Goal: Communication & Community: Share content

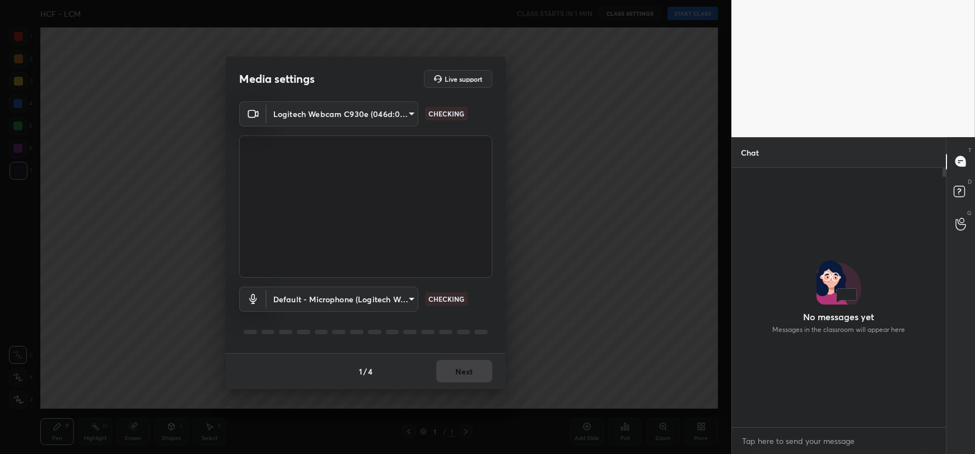
scroll to position [257, 211]
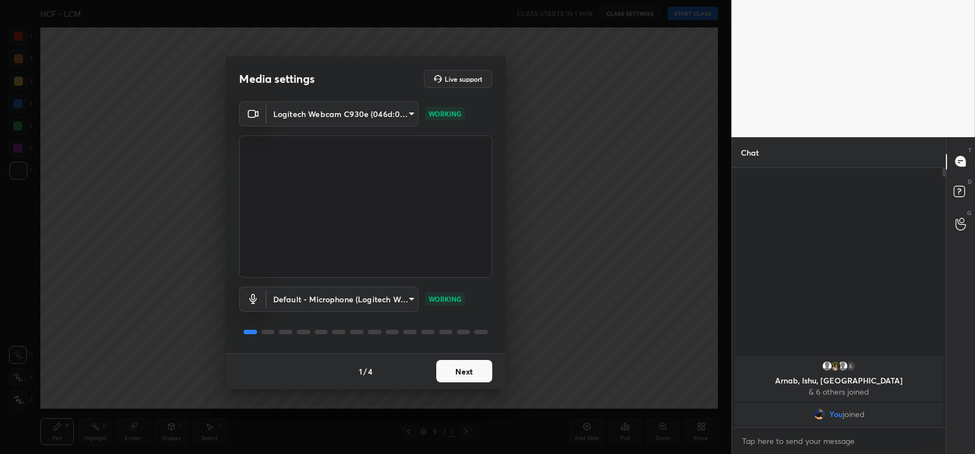
click at [459, 370] on button "Next" at bounding box center [464, 371] width 56 height 22
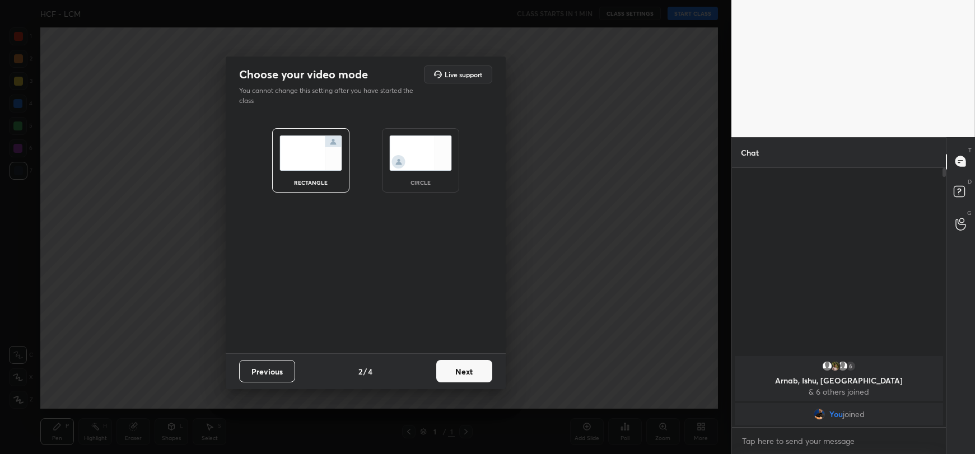
click at [459, 370] on button "Next" at bounding box center [464, 371] width 56 height 22
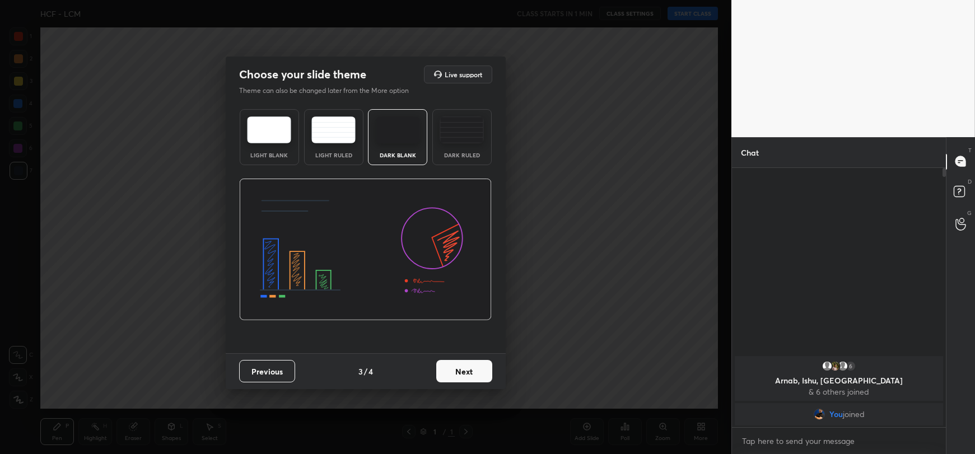
click at [459, 371] on button "Next" at bounding box center [464, 371] width 56 height 22
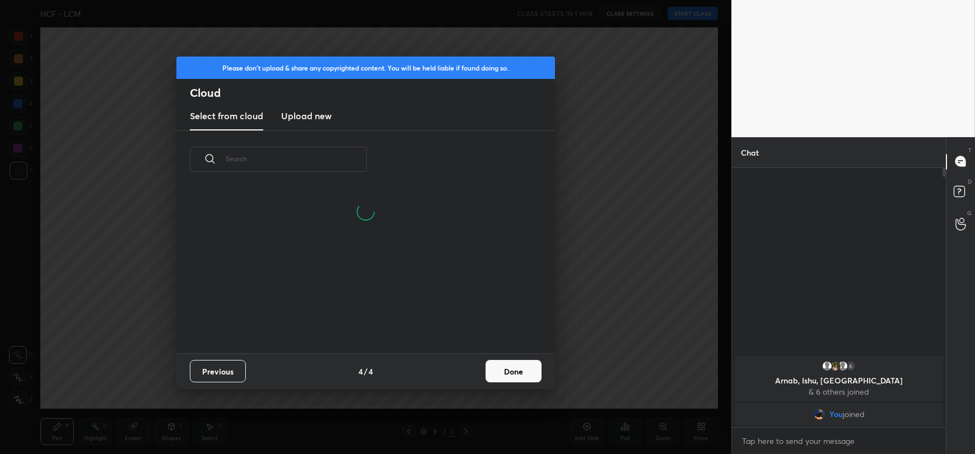
click at [306, 120] on h3 "Upload new" at bounding box center [306, 115] width 50 height 13
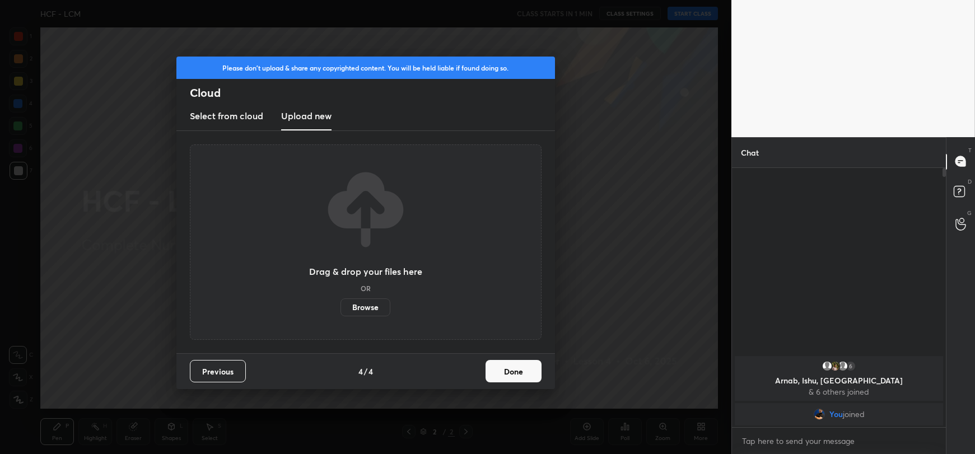
click at [369, 308] on label "Browse" at bounding box center [366, 308] width 50 height 18
click at [341, 308] on input "Browse" at bounding box center [341, 308] width 0 height 18
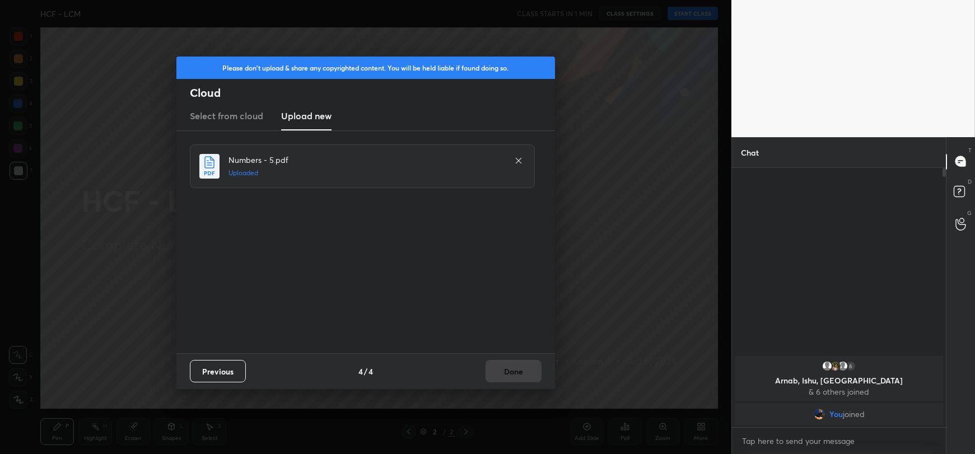
click at [515, 364] on div "Previous 4 / 4 Done" at bounding box center [365, 371] width 379 height 36
click at [502, 372] on button "Done" at bounding box center [514, 371] width 56 height 22
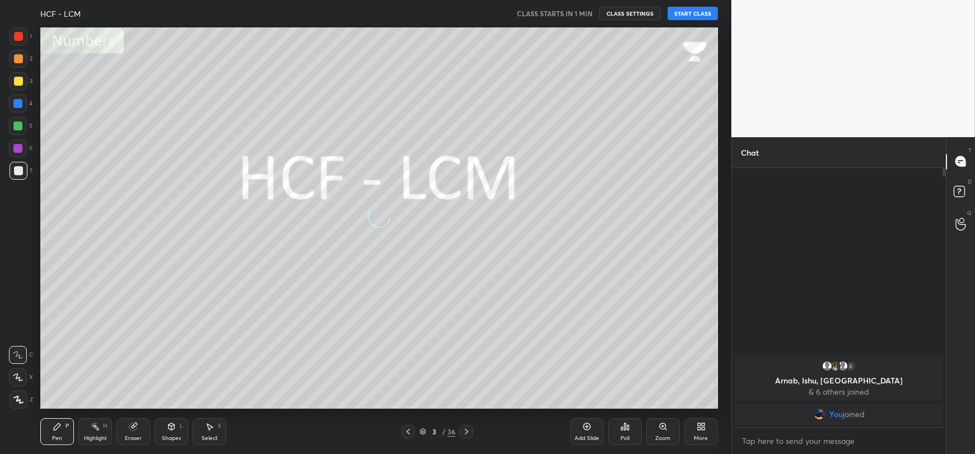
click at [679, 12] on button "START CLASS" at bounding box center [693, 13] width 50 height 13
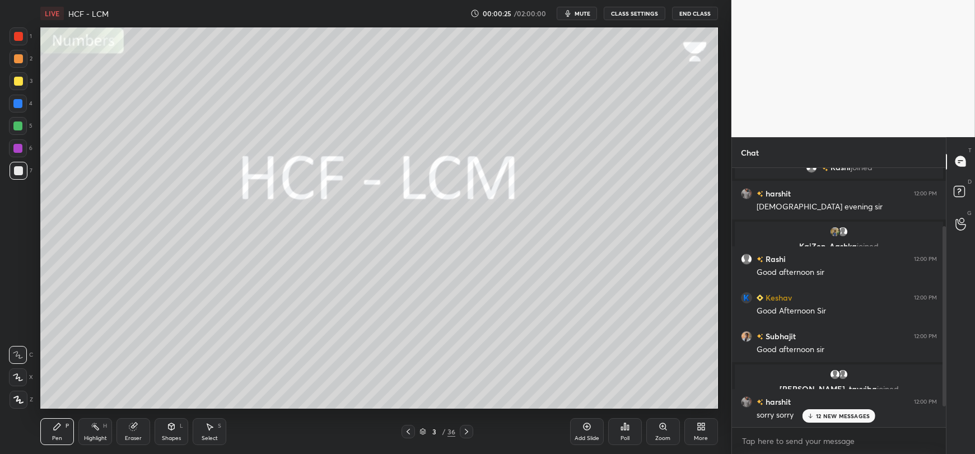
scroll to position [124, 0]
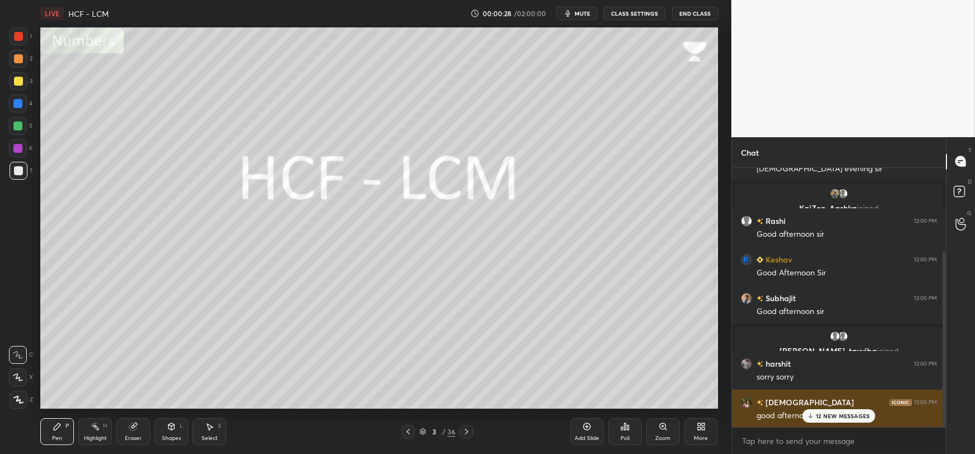
drag, startPoint x: 835, startPoint y: 417, endPoint x: 823, endPoint y: 417, distance: 11.8
click at [835, 417] on p "12 NEW MESSAGES" at bounding box center [843, 416] width 54 height 7
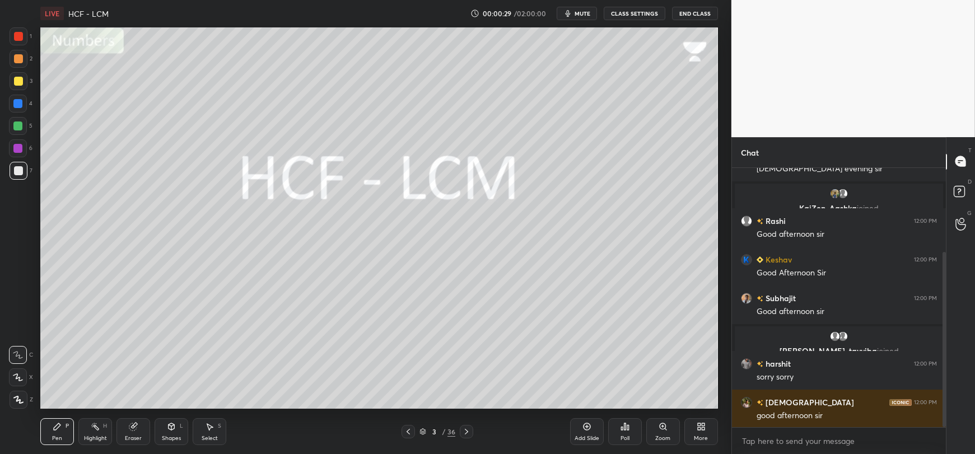
scroll to position [162, 0]
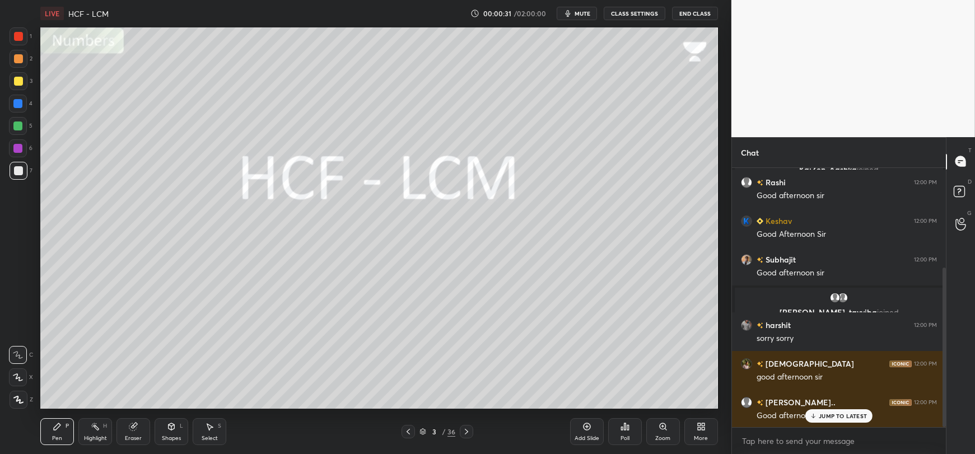
click at [832, 416] on p "JUMP TO LATEST" at bounding box center [843, 416] width 48 height 7
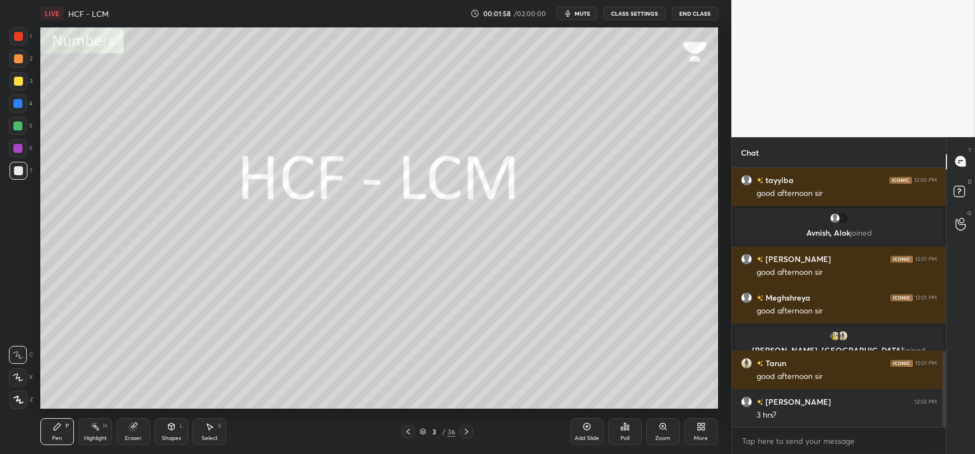
scroll to position [672, 0]
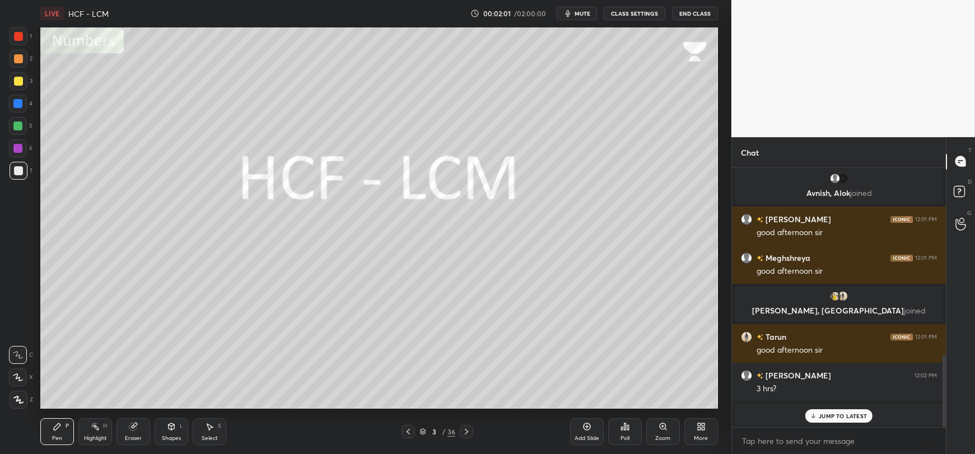
click at [815, 418] on icon at bounding box center [813, 416] width 7 height 7
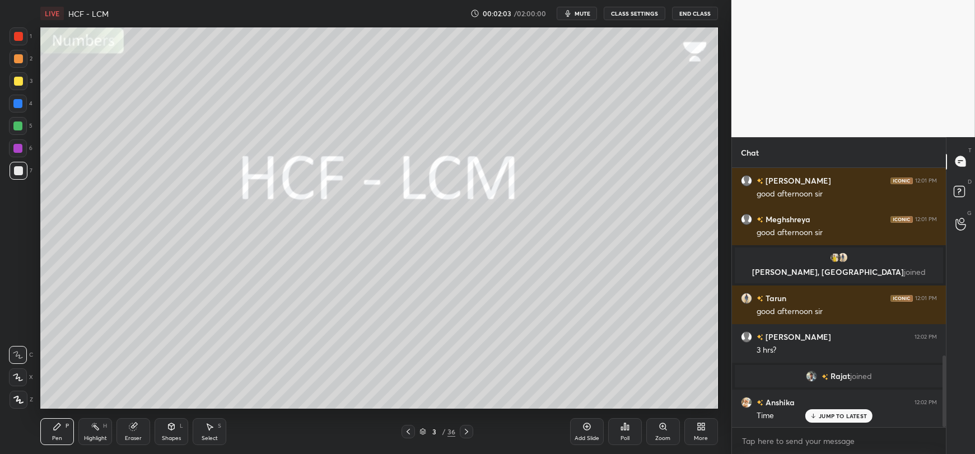
scroll to position [704, 0]
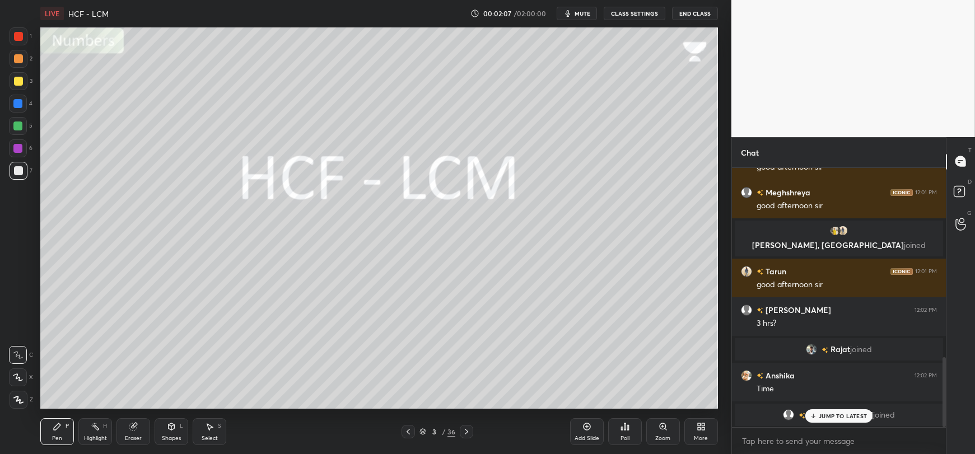
click at [826, 417] on p "JUMP TO LATEST" at bounding box center [843, 416] width 48 height 7
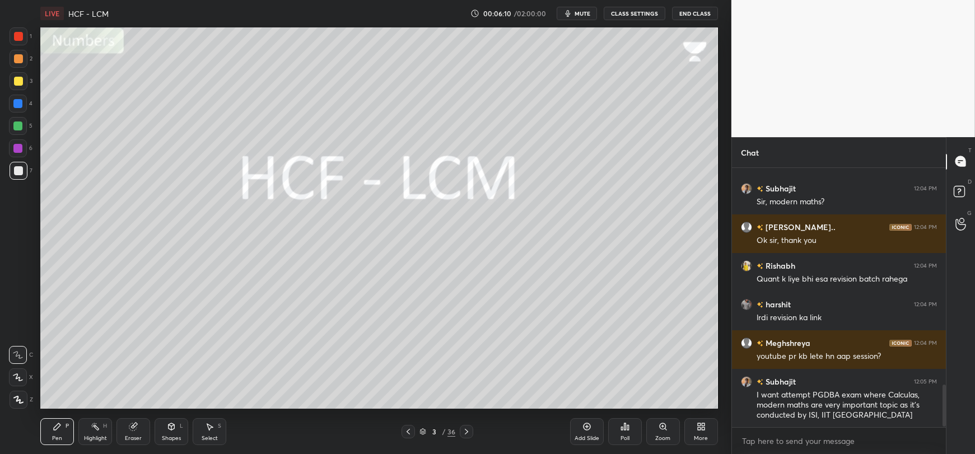
scroll to position [1365, 0]
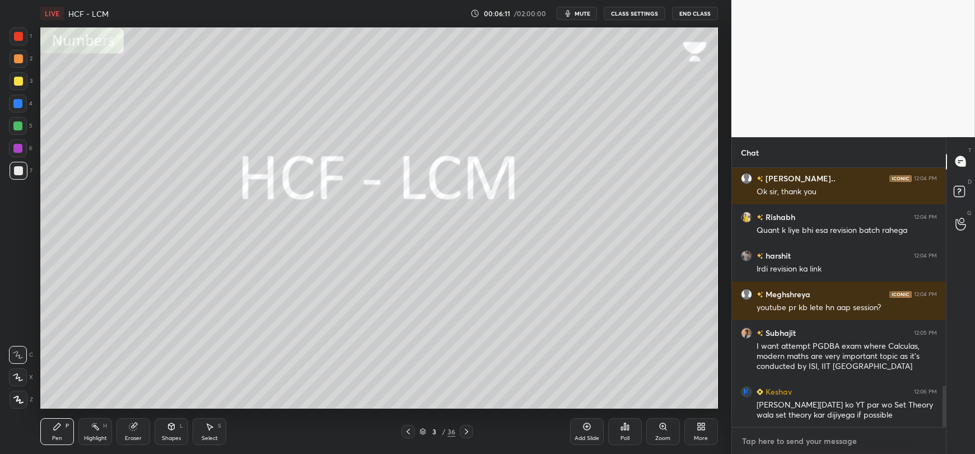
type textarea "x"
click at [796, 446] on textarea at bounding box center [839, 441] width 196 height 18
paste textarea "[URL][DOMAIN_NAME]"
type textarea "[URL][DOMAIN_NAME]"
type textarea "x"
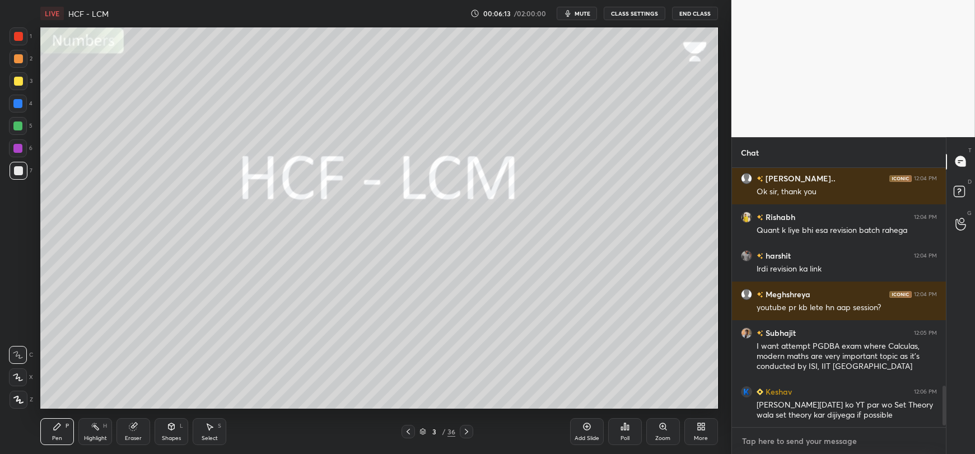
scroll to position [1437, 0]
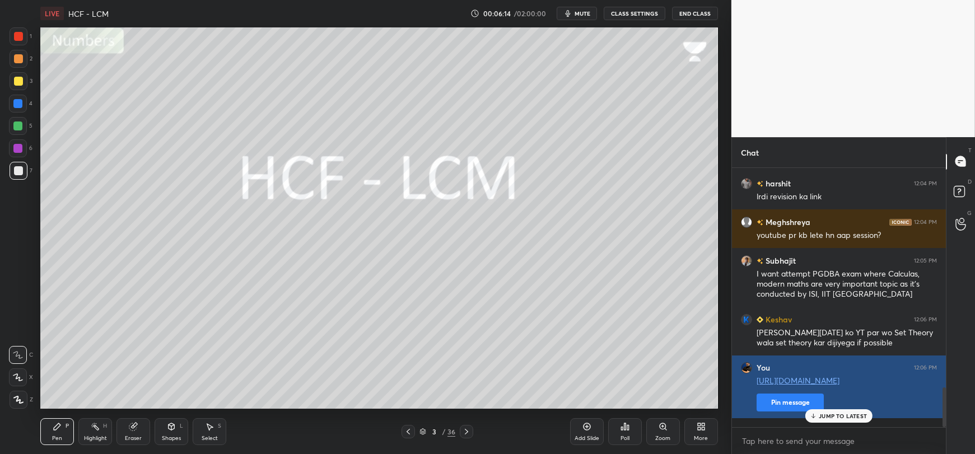
click at [789, 411] on button "Pin message" at bounding box center [790, 403] width 67 height 18
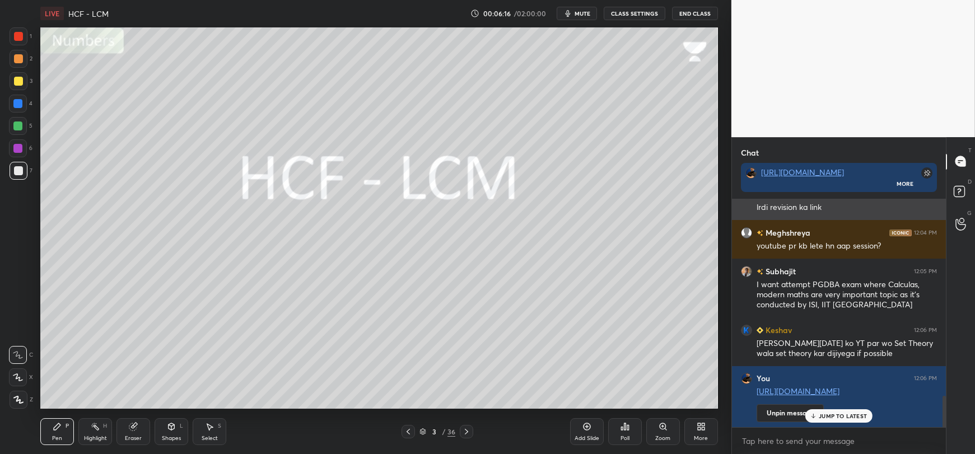
scroll to position [1469, 0]
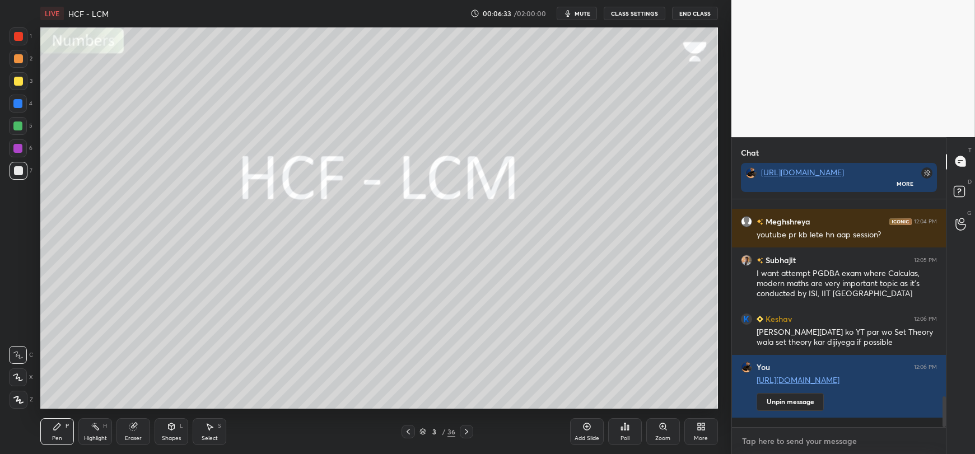
type textarea "x"
click at [779, 443] on textarea at bounding box center [839, 441] width 196 height 18
paste textarea "[URL][DOMAIN_NAME]"
type textarea "[URL][DOMAIN_NAME]"
type textarea "x"
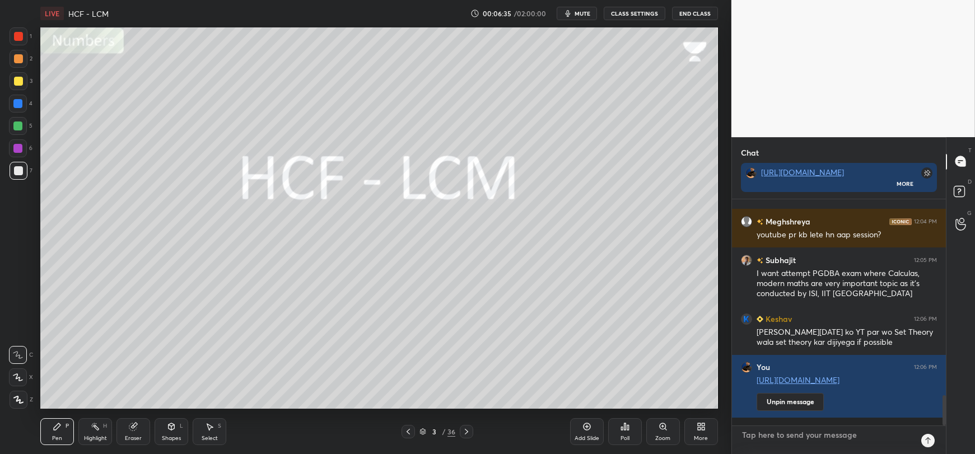
scroll to position [0, 0]
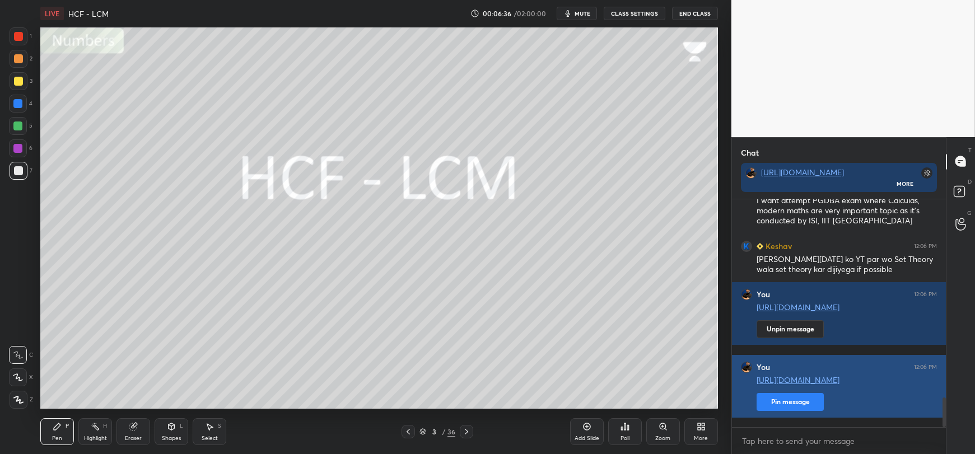
type textarea "x"
click at [797, 409] on button "Pin message" at bounding box center [790, 402] width 67 height 18
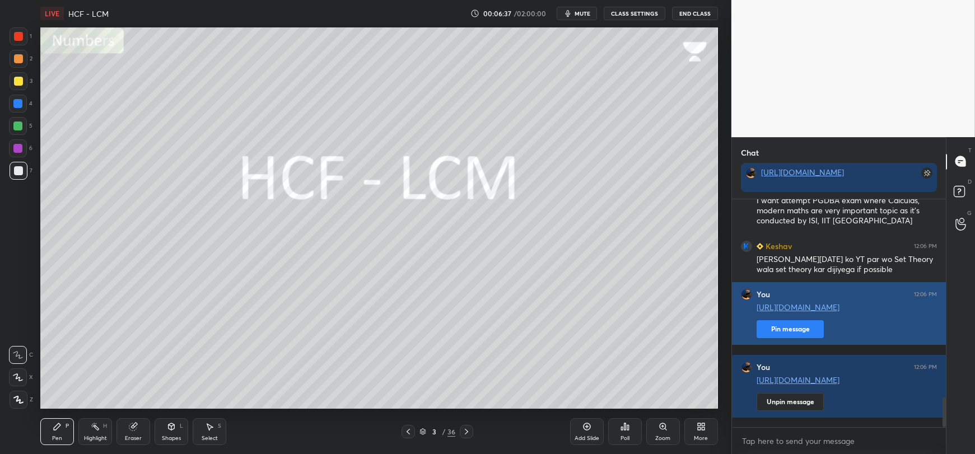
click at [794, 338] on button "Pin message" at bounding box center [790, 329] width 67 height 18
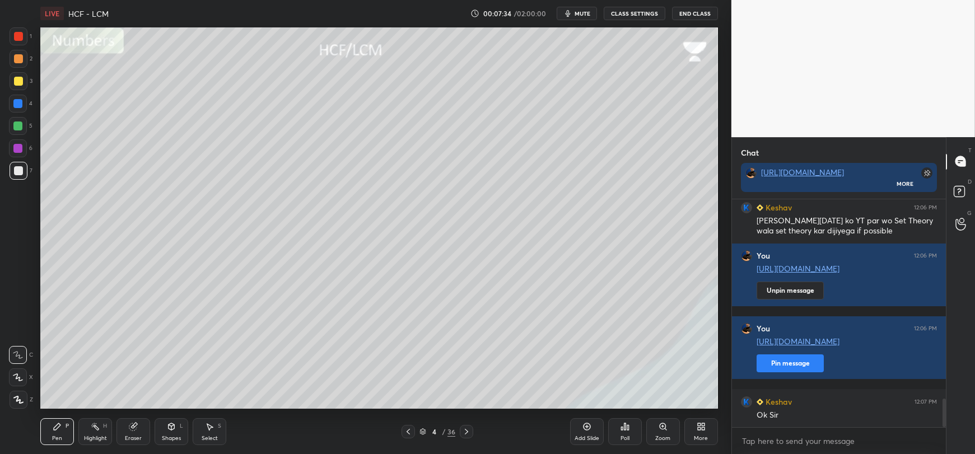
click at [20, 79] on div at bounding box center [18, 81] width 9 height 9
click at [13, 176] on div at bounding box center [19, 171] width 18 height 18
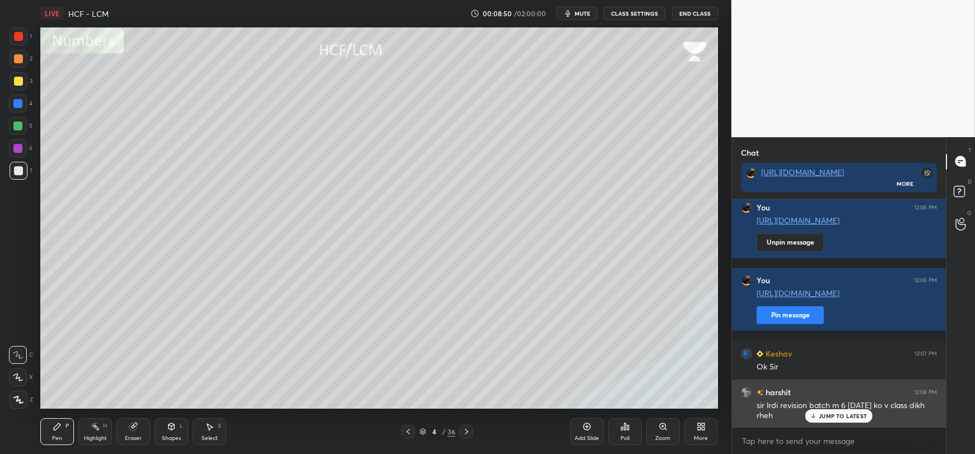
click at [817, 416] on icon at bounding box center [813, 416] width 7 height 7
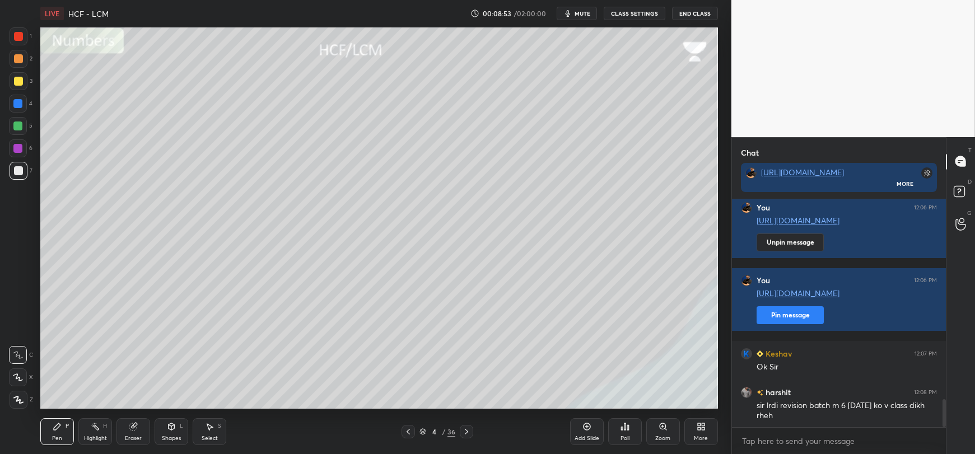
scroll to position [1656, 0]
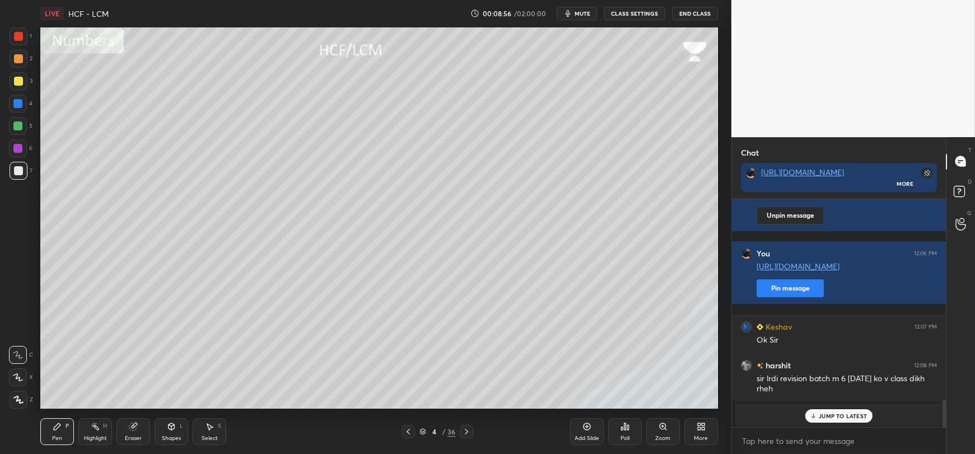
click at [816, 418] on icon at bounding box center [813, 416] width 7 height 7
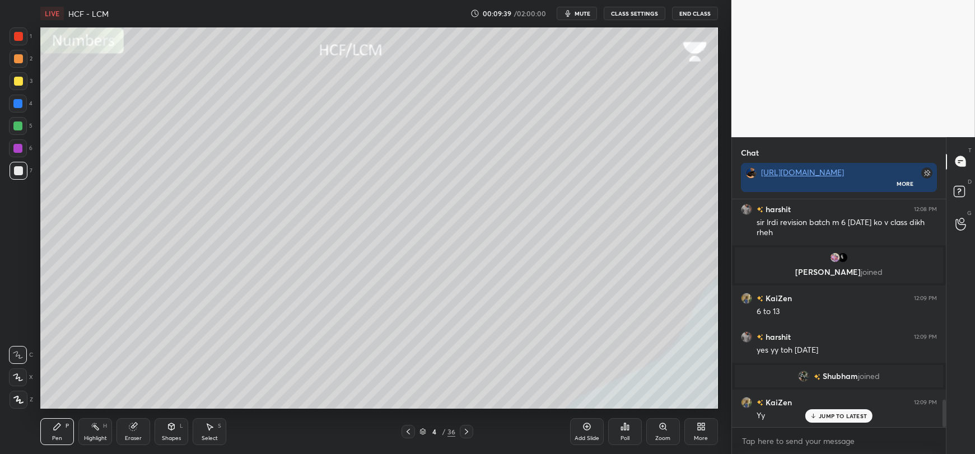
click at [835, 416] on p "JUMP TO LATEST" at bounding box center [843, 416] width 48 height 7
click at [16, 128] on div at bounding box center [17, 126] width 9 height 9
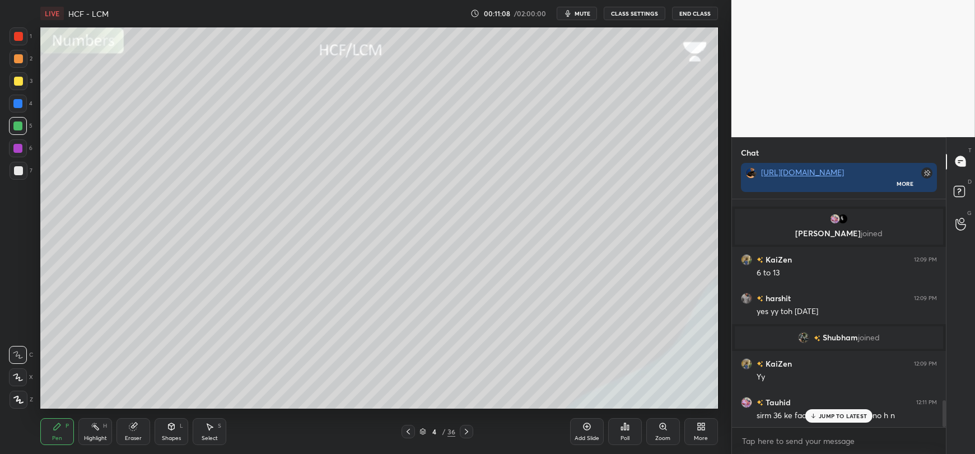
click at [821, 418] on p "JUMP TO LATEST" at bounding box center [843, 416] width 48 height 7
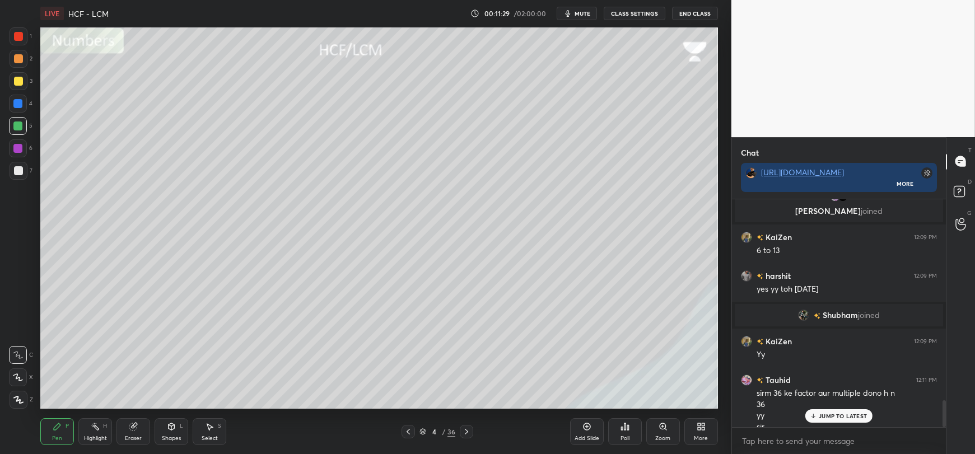
scroll to position [1728, 0]
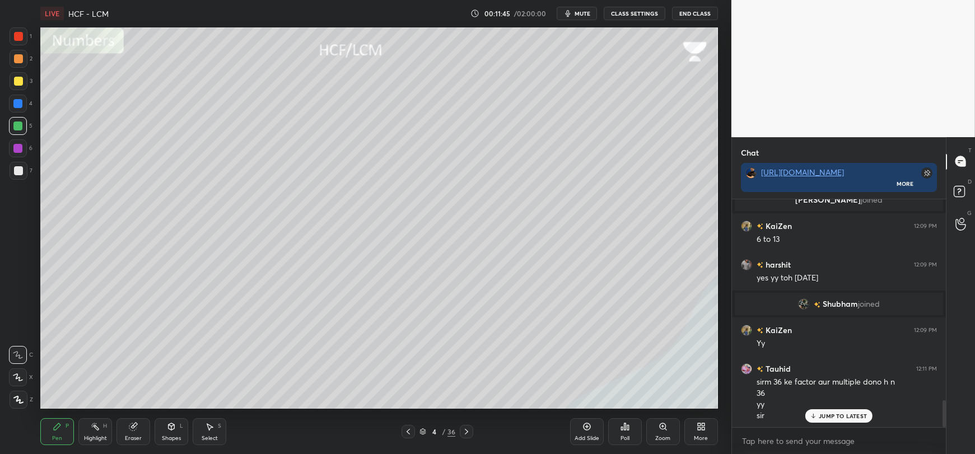
click at [18, 173] on div at bounding box center [18, 170] width 9 height 9
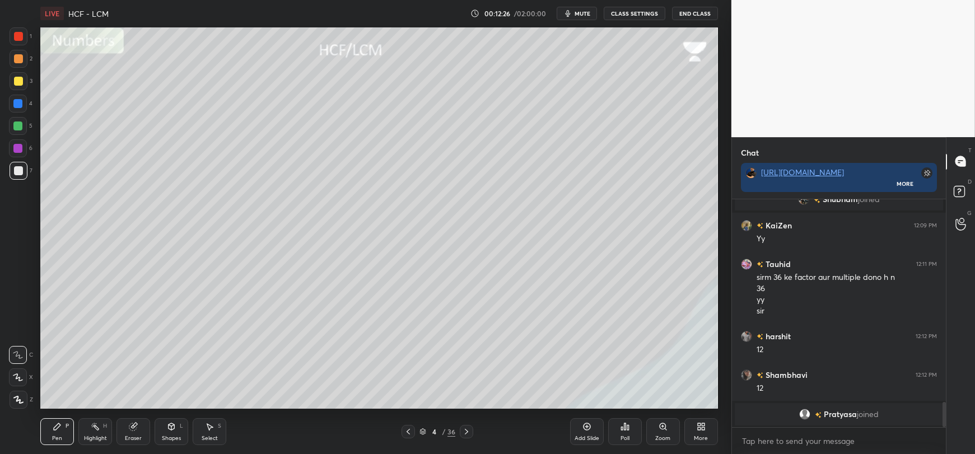
scroll to position [1846, 0]
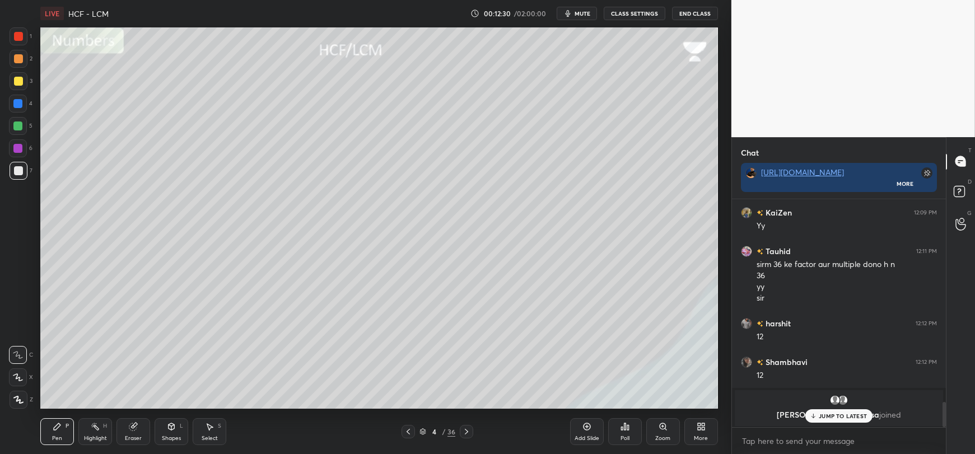
click at [820, 416] on p "JUMP TO LATEST" at bounding box center [843, 416] width 48 height 7
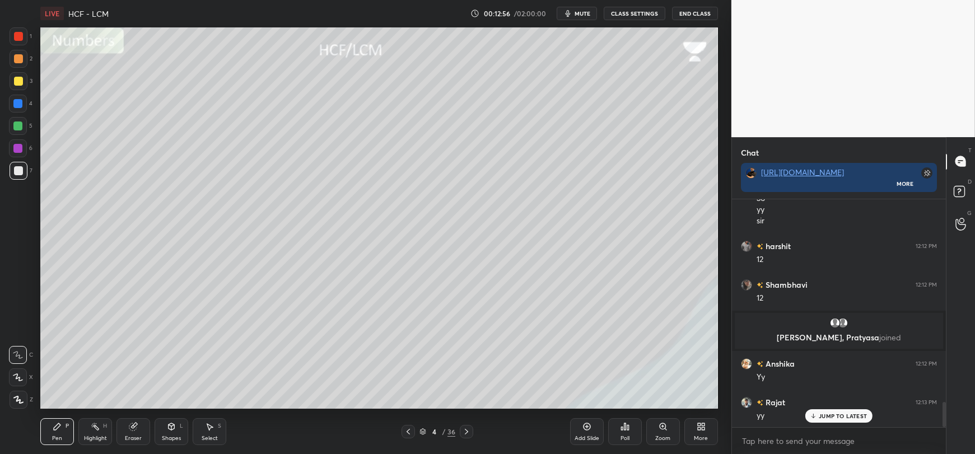
scroll to position [1900, 0]
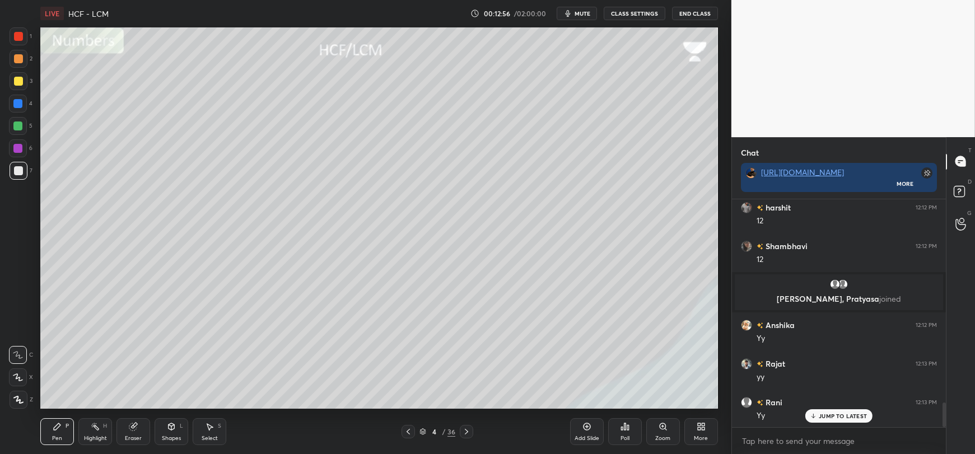
click at [174, 430] on icon at bounding box center [171, 426] width 9 height 9
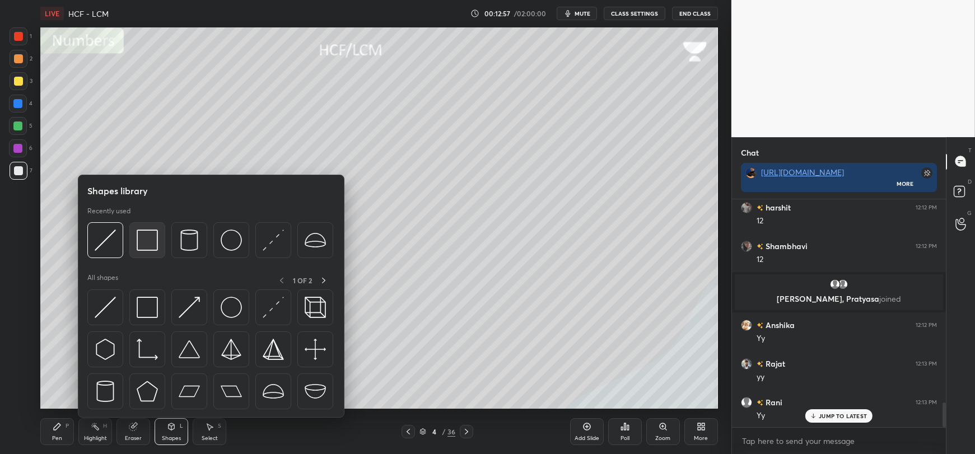
click at [146, 239] on img at bounding box center [147, 240] width 21 height 21
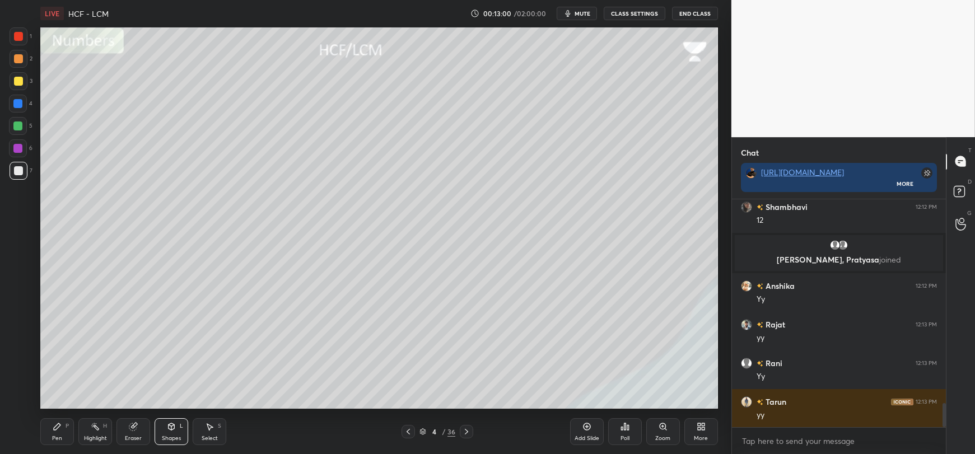
click at [61, 426] on icon at bounding box center [57, 426] width 9 height 9
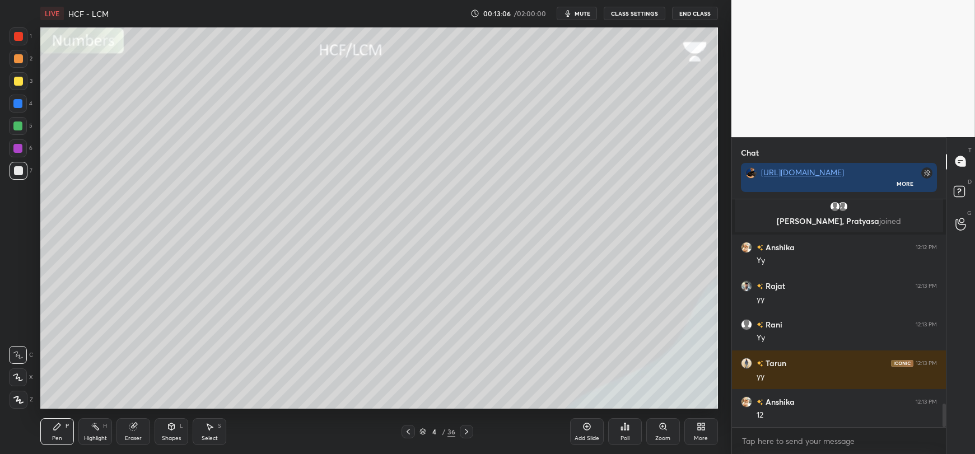
scroll to position [2004, 0]
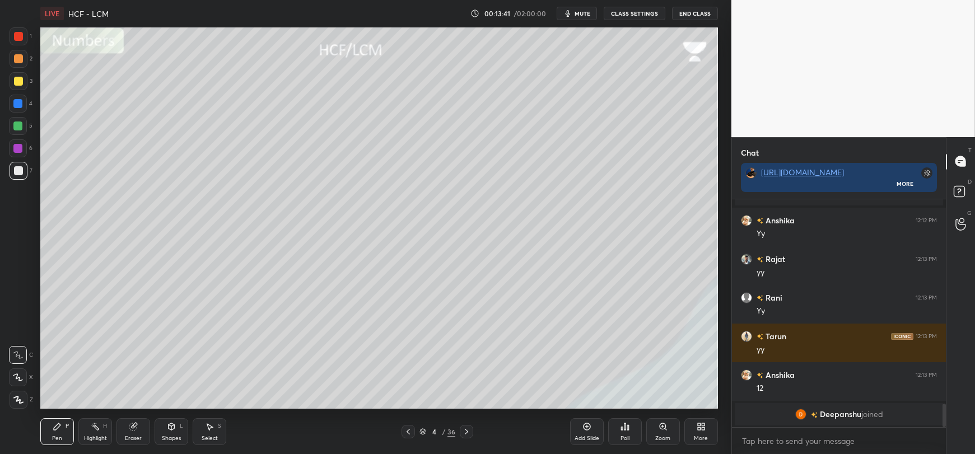
click at [165, 437] on div "Shapes" at bounding box center [171, 439] width 19 height 6
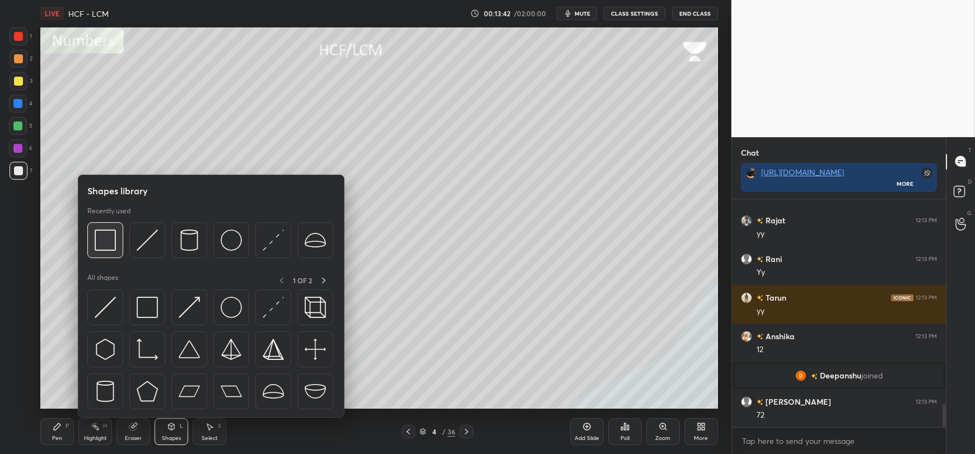
click at [106, 242] on img at bounding box center [105, 240] width 21 height 21
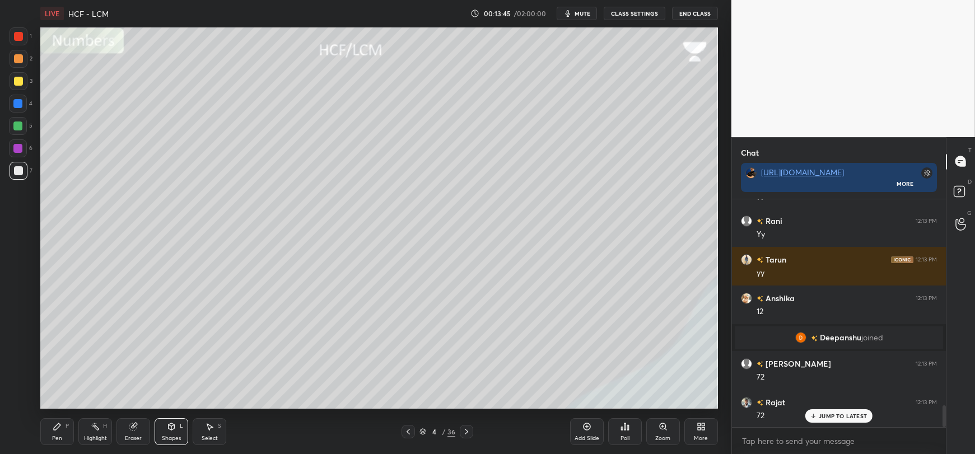
scroll to position [2130, 0]
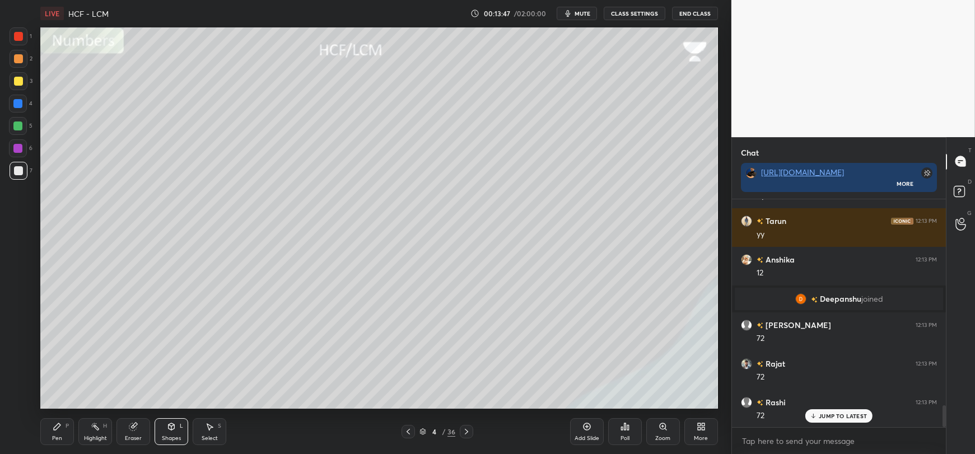
click at [57, 432] on div "Pen P" at bounding box center [57, 431] width 34 height 27
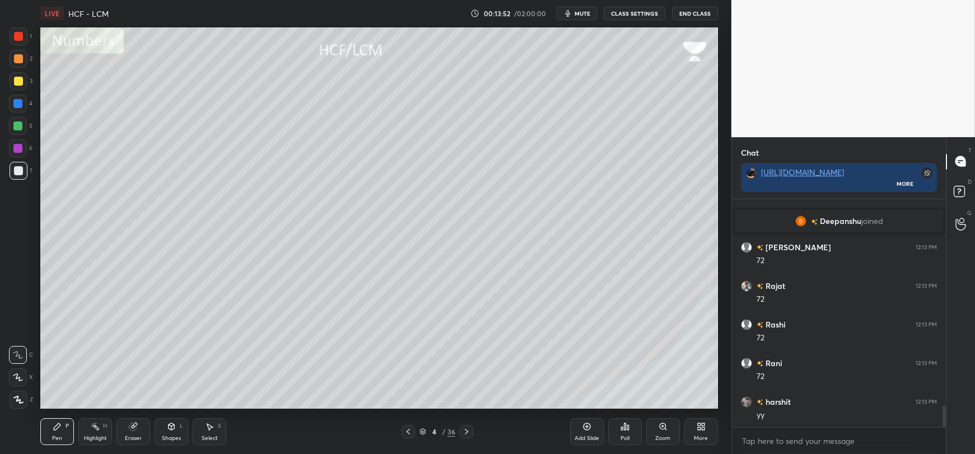
scroll to position [2247, 0]
click at [18, 82] on div at bounding box center [18, 81] width 9 height 9
click at [21, 104] on div at bounding box center [17, 103] width 9 height 9
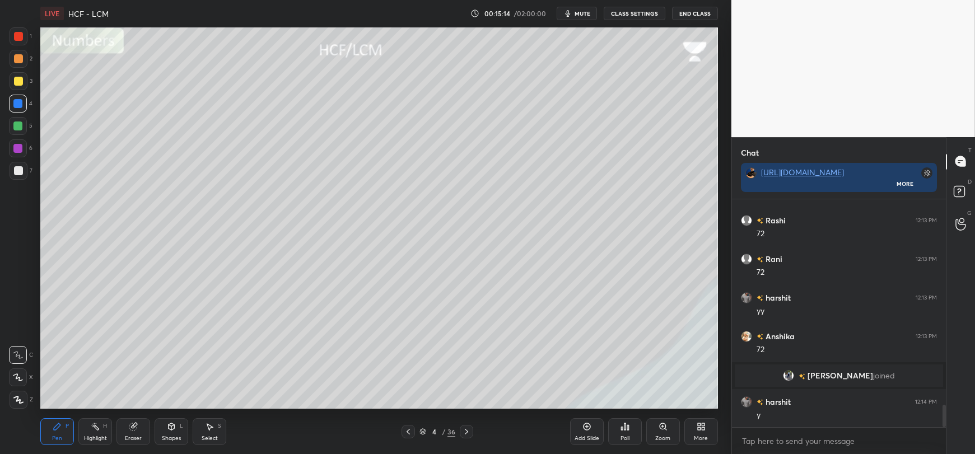
scroll to position [2122, 0]
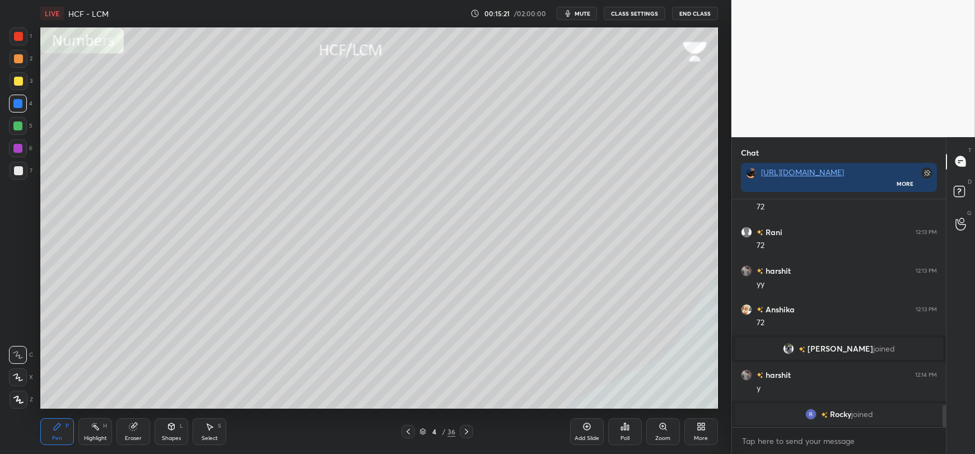
click at [18, 172] on div at bounding box center [18, 170] width 9 height 9
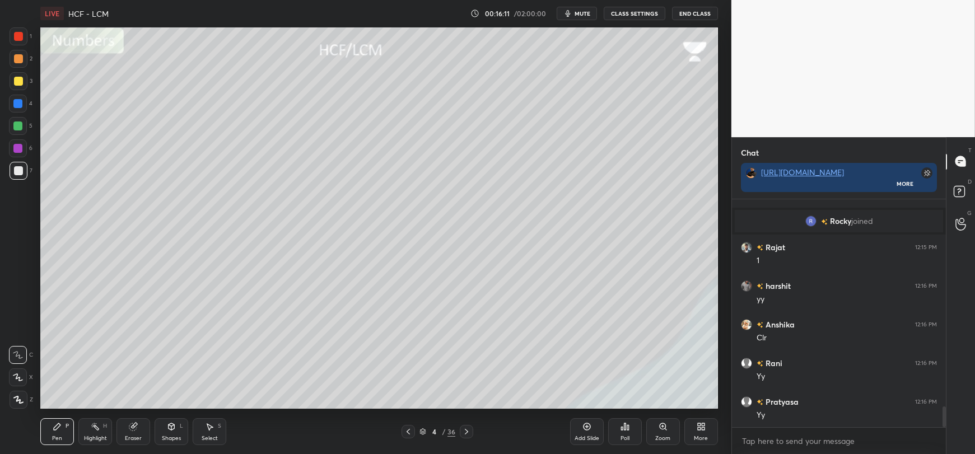
scroll to position [2344, 0]
click at [590, 427] on icon at bounding box center [586, 426] width 7 height 7
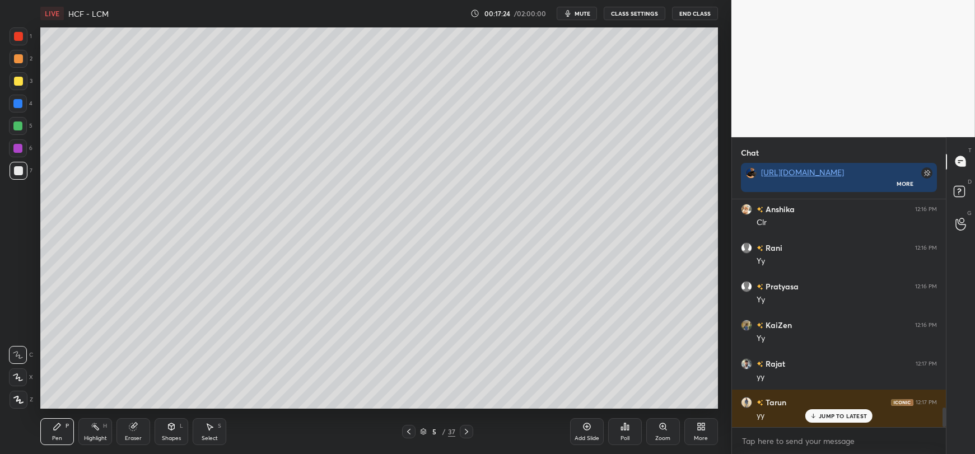
scroll to position [2461, 0]
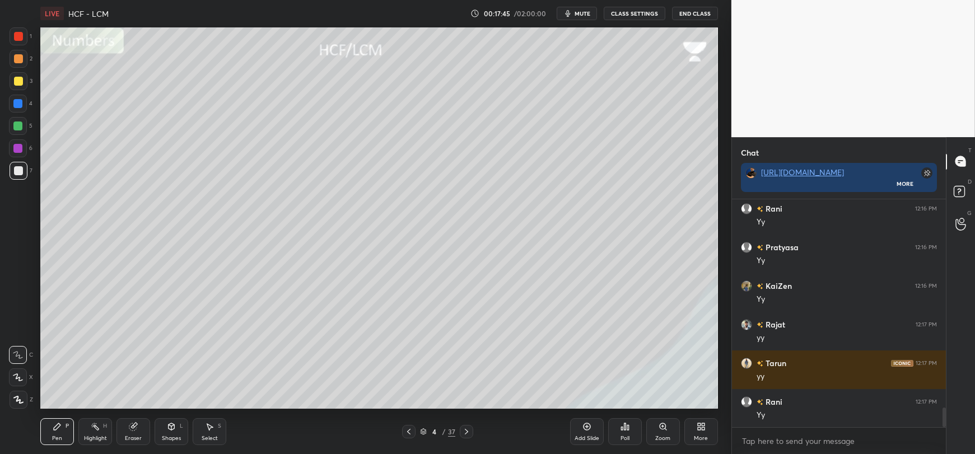
click at [22, 105] on div at bounding box center [17, 103] width 9 height 9
click at [18, 174] on div at bounding box center [18, 170] width 9 height 9
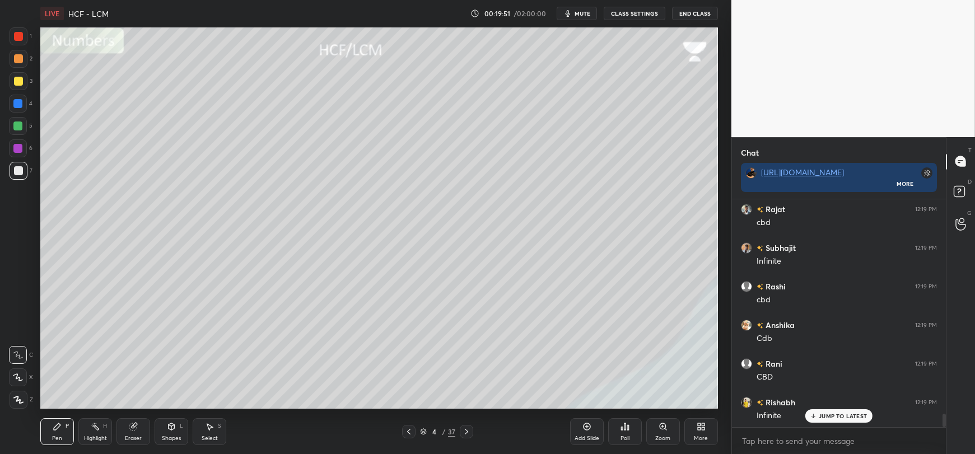
scroll to position [3631, 0]
click at [21, 59] on div at bounding box center [18, 58] width 9 height 9
click at [15, 147] on div at bounding box center [17, 148] width 9 height 9
click at [18, 376] on icon at bounding box center [18, 378] width 10 height 8
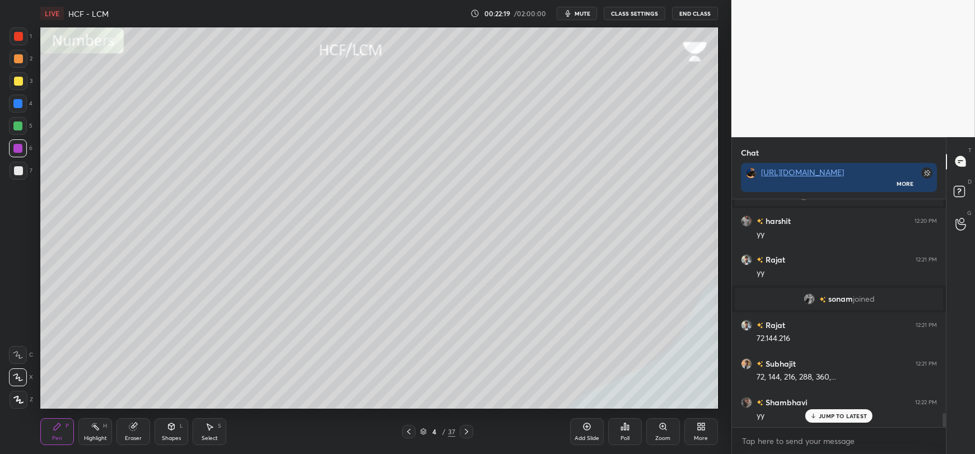
scroll to position [3606, 0]
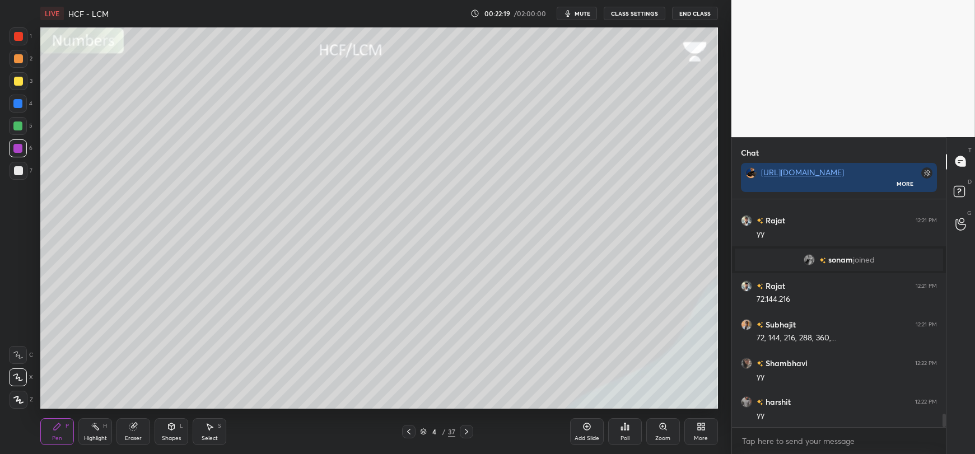
click at [17, 60] on div at bounding box center [18, 58] width 9 height 9
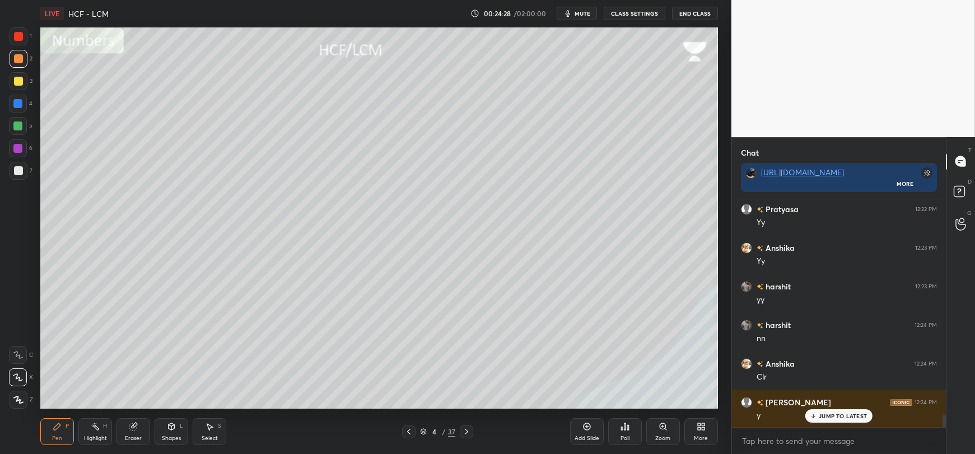
scroll to position [3, 3]
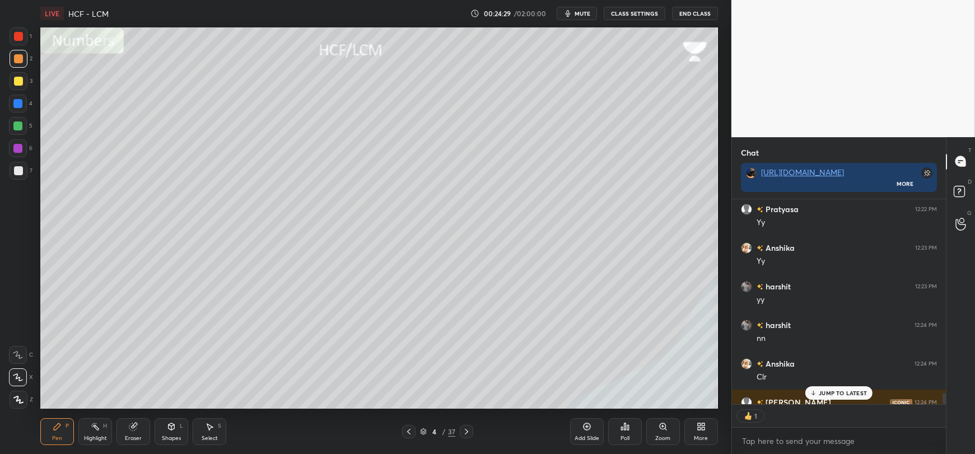
click at [828, 395] on p "JUMP TO LATEST" at bounding box center [843, 393] width 48 height 7
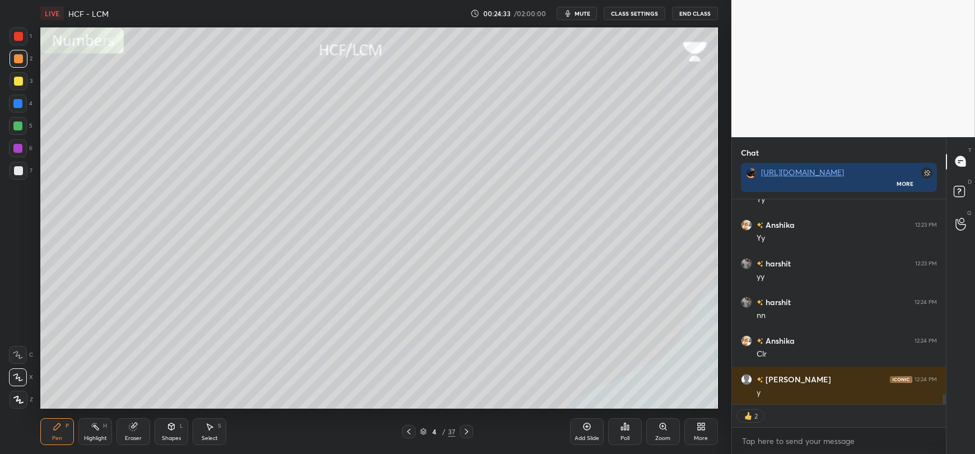
scroll to position [4015, 0]
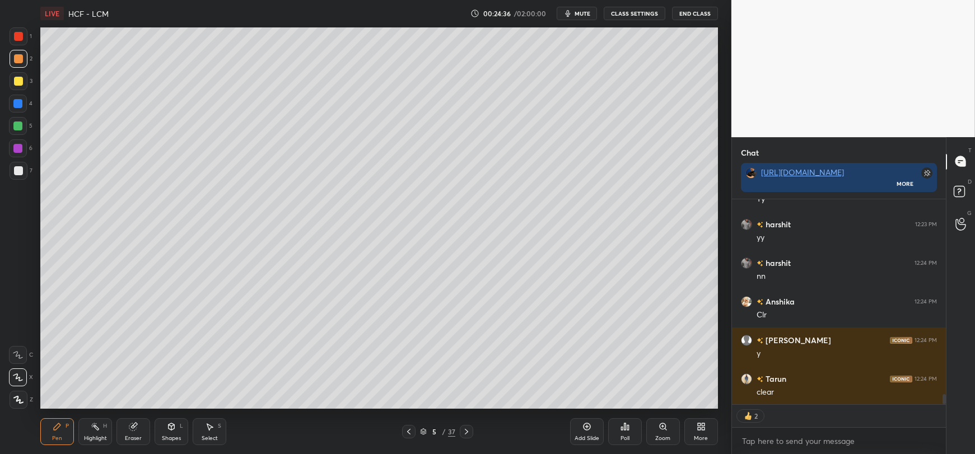
click at [575, 437] on div "Add Slide" at bounding box center [587, 439] width 25 height 6
click at [11, 175] on div at bounding box center [19, 171] width 18 height 18
click at [15, 83] on div at bounding box center [18, 81] width 9 height 9
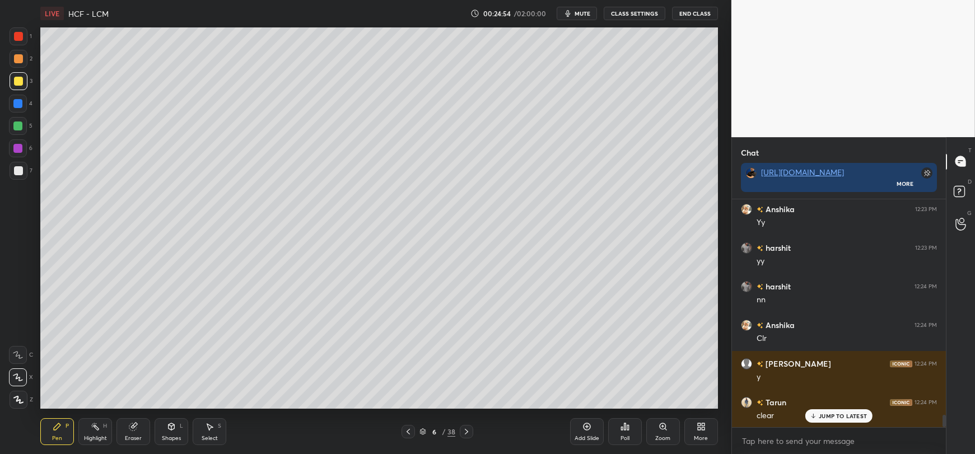
click at [20, 171] on div at bounding box center [18, 170] width 9 height 9
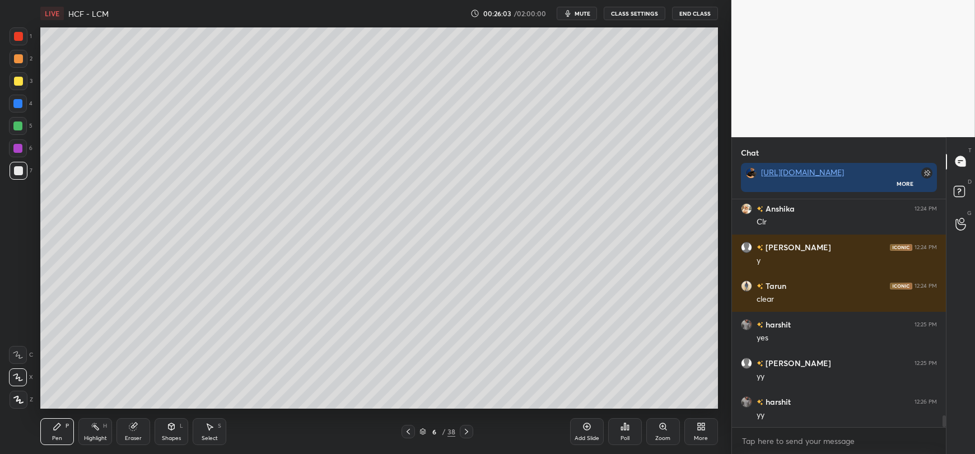
scroll to position [4146, 0]
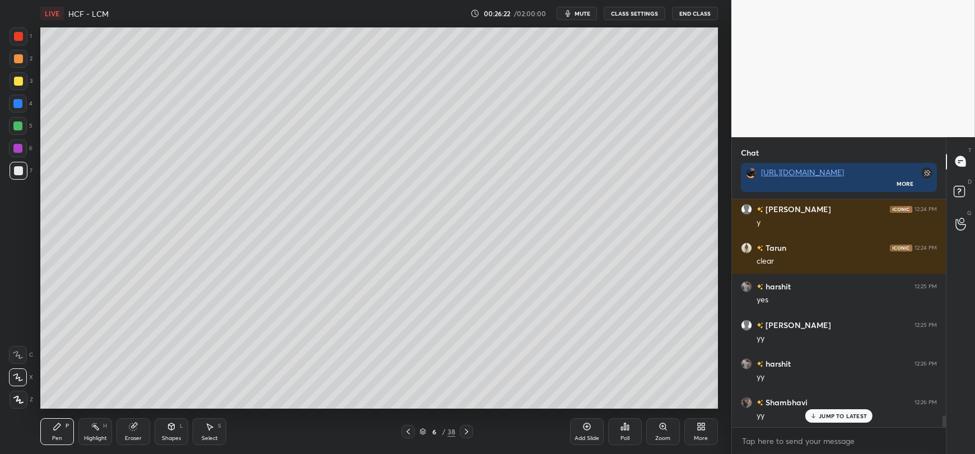
click at [16, 82] on div at bounding box center [18, 81] width 9 height 9
click at [22, 175] on div at bounding box center [18, 170] width 9 height 9
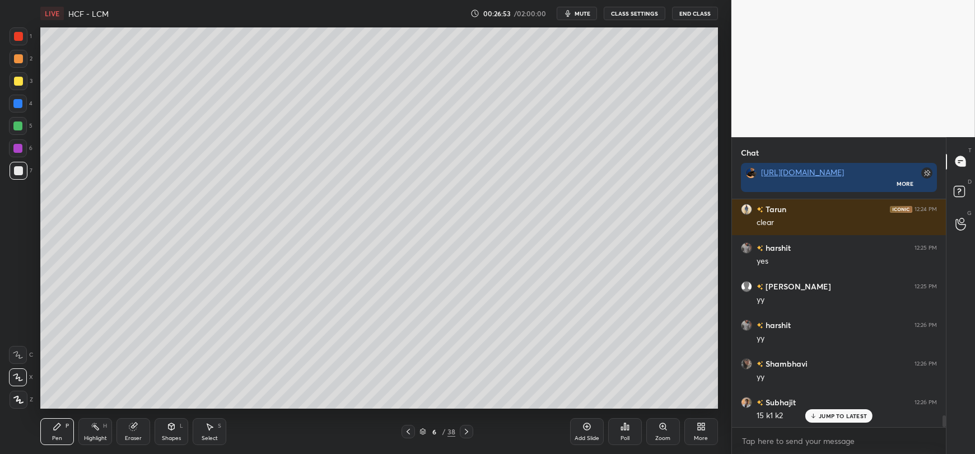
scroll to position [4212, 0]
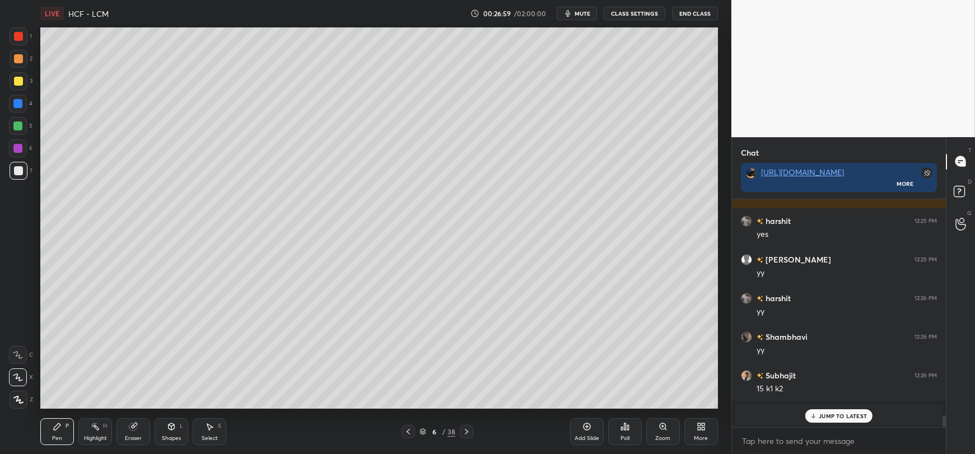
click at [859, 416] on p "JUMP TO LATEST" at bounding box center [843, 416] width 48 height 7
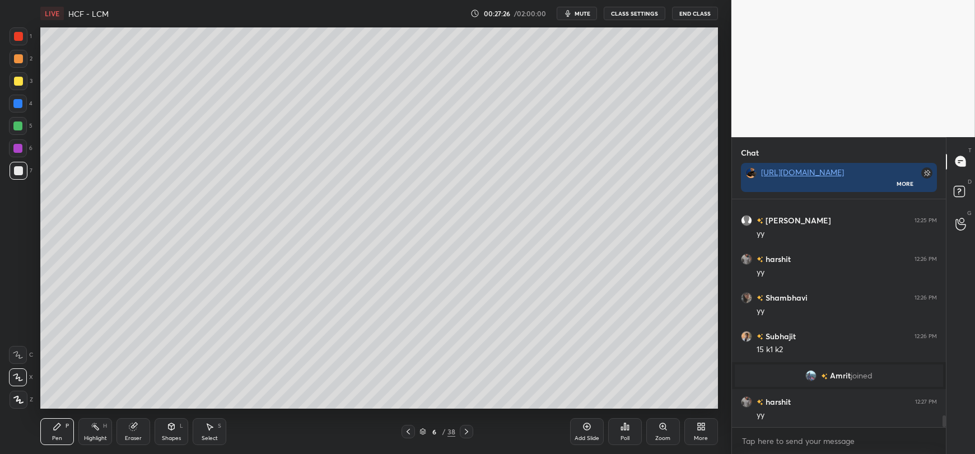
click at [20, 82] on div at bounding box center [18, 81] width 9 height 9
click at [18, 177] on div at bounding box center [19, 171] width 18 height 18
click at [18, 85] on div at bounding box center [18, 81] width 9 height 9
click at [17, 174] on div at bounding box center [18, 170] width 9 height 9
click at [16, 80] on div at bounding box center [18, 81] width 9 height 9
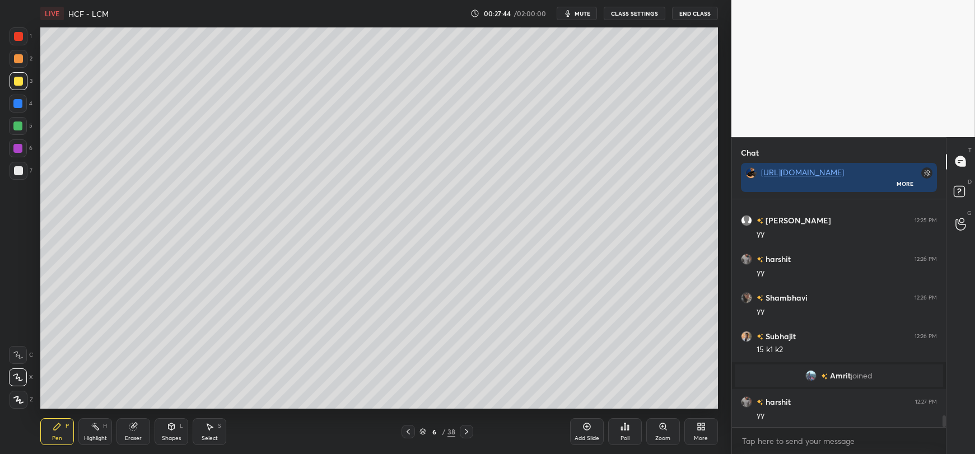
click at [14, 175] on div at bounding box center [19, 171] width 18 height 18
click at [20, 82] on div at bounding box center [18, 81] width 9 height 9
click at [176, 428] on div "Shapes L" at bounding box center [172, 431] width 34 height 27
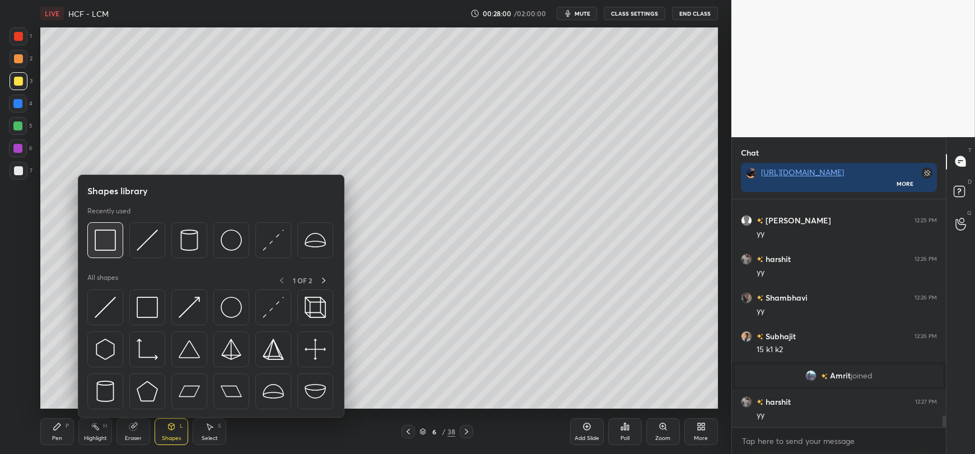
click at [103, 244] on img at bounding box center [105, 240] width 21 height 21
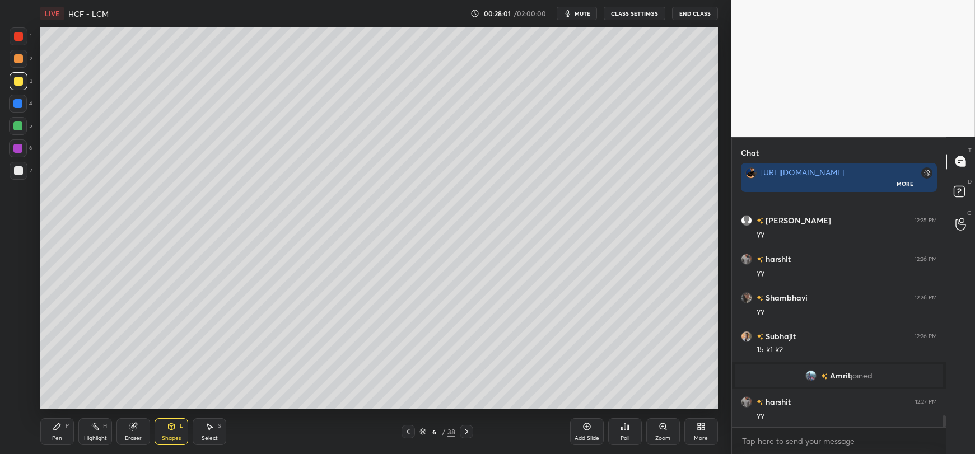
click at [10, 171] on div at bounding box center [19, 171] width 18 height 18
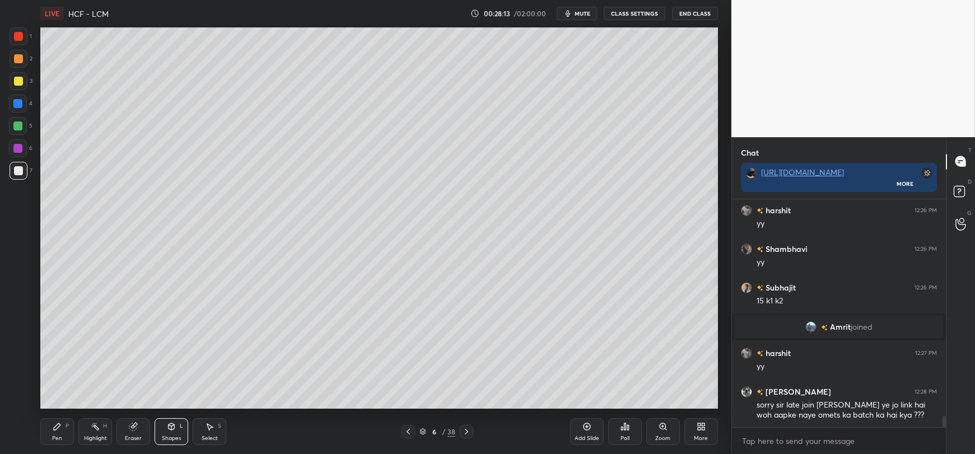
scroll to position [4339, 0]
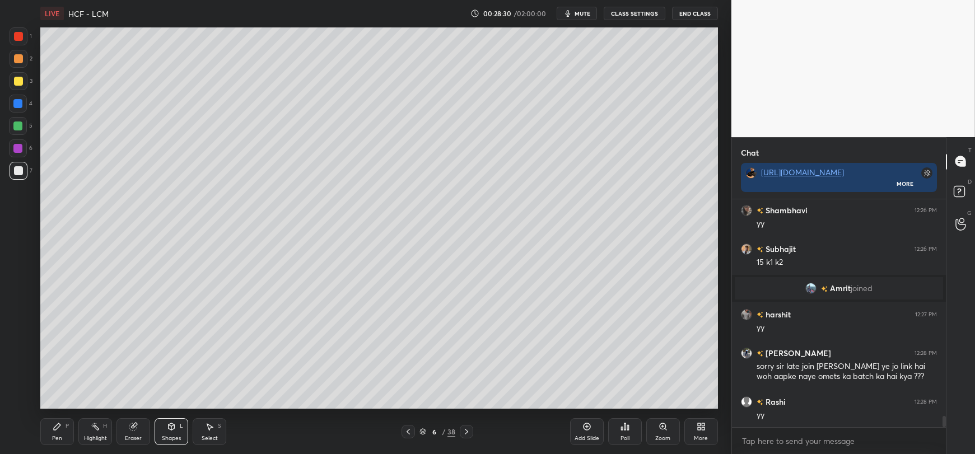
click at [17, 127] on div at bounding box center [17, 126] width 9 height 9
click at [58, 433] on div "Pen P" at bounding box center [57, 431] width 34 height 27
click at [17, 105] on div at bounding box center [17, 103] width 9 height 9
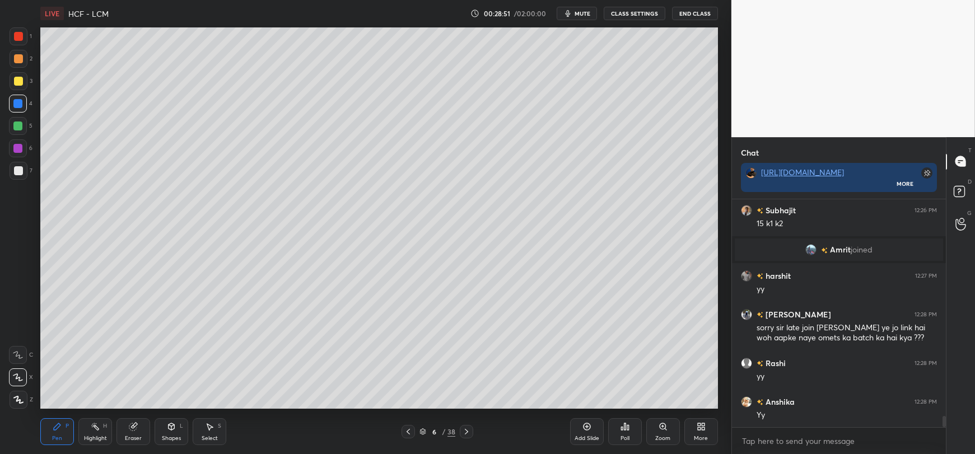
scroll to position [4415, 0]
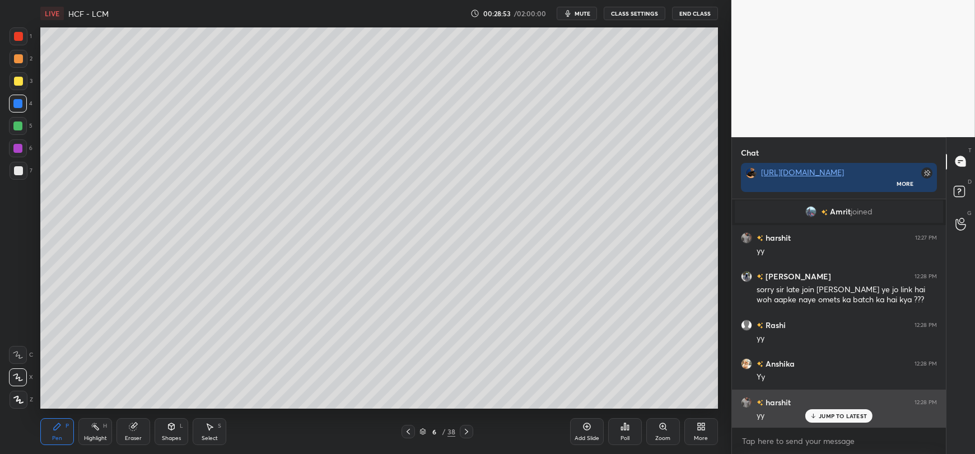
click at [823, 415] on p "JUMP TO LATEST" at bounding box center [843, 416] width 48 height 7
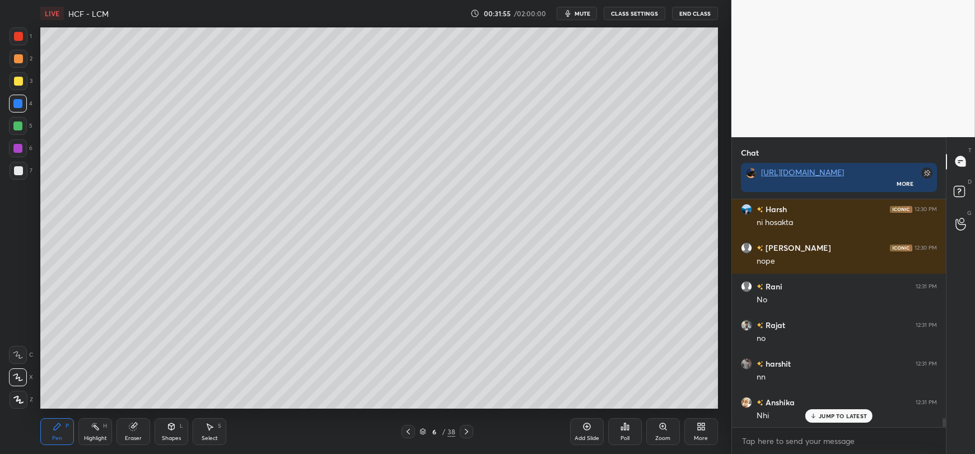
scroll to position [5691, 0]
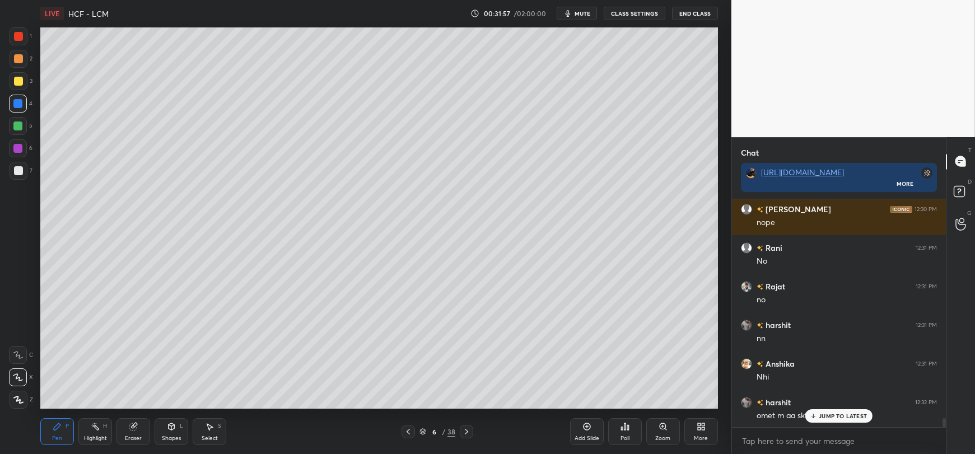
click at [818, 417] on div "JUMP TO LATEST" at bounding box center [839, 415] width 67 height 13
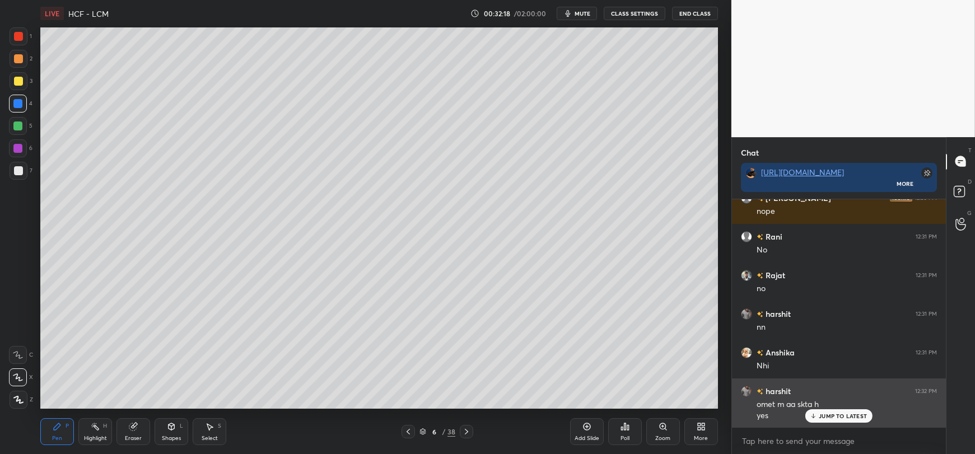
click at [837, 416] on p "JUMP TO LATEST" at bounding box center [843, 416] width 48 height 7
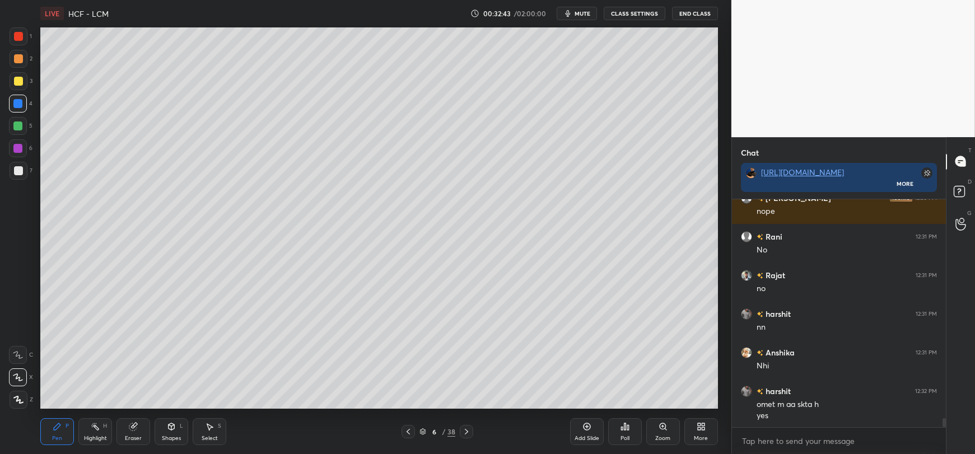
click at [16, 150] on div at bounding box center [17, 148] width 9 height 9
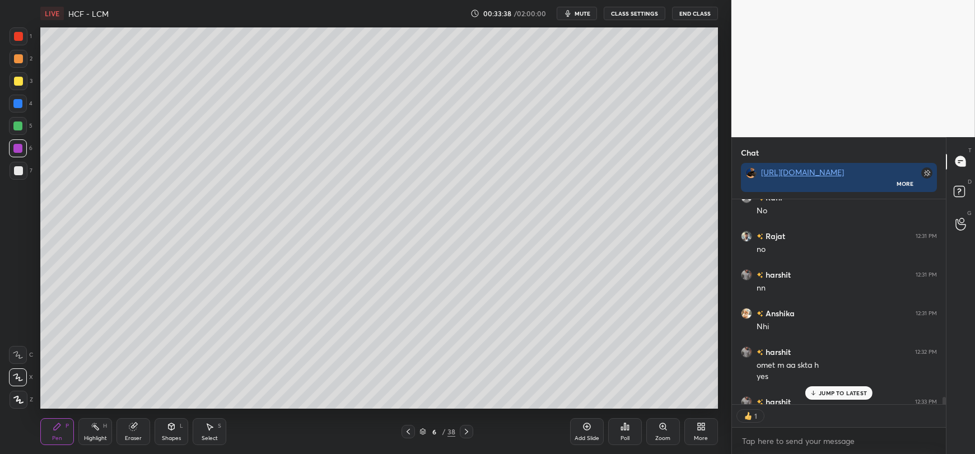
scroll to position [5802, 0]
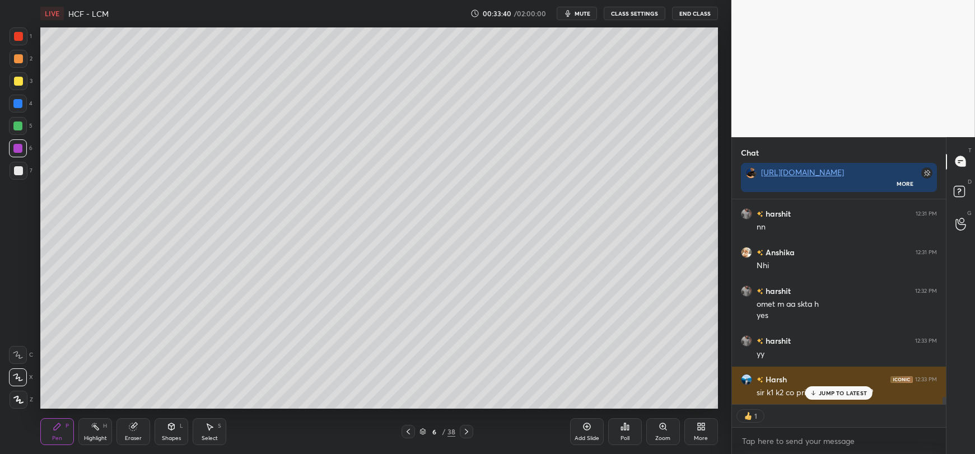
click at [831, 390] on p "JUMP TO LATEST" at bounding box center [843, 393] width 48 height 7
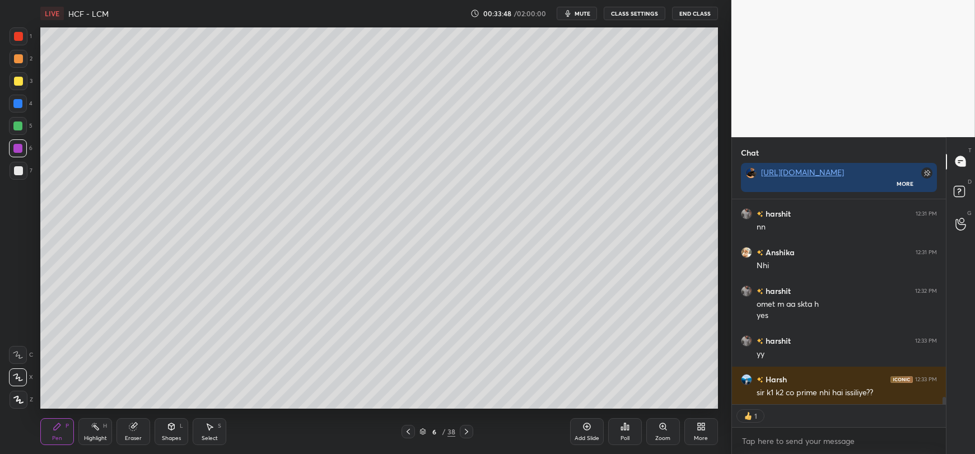
type textarea "x"
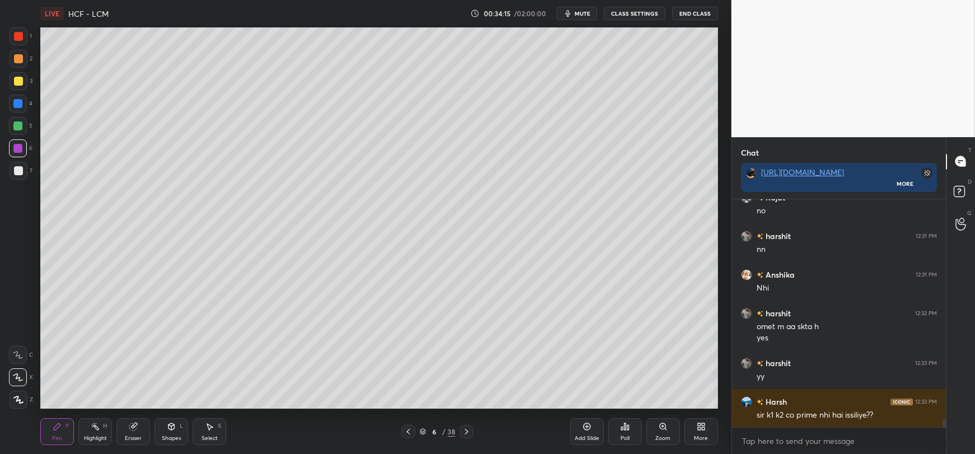
scroll to position [5819, 0]
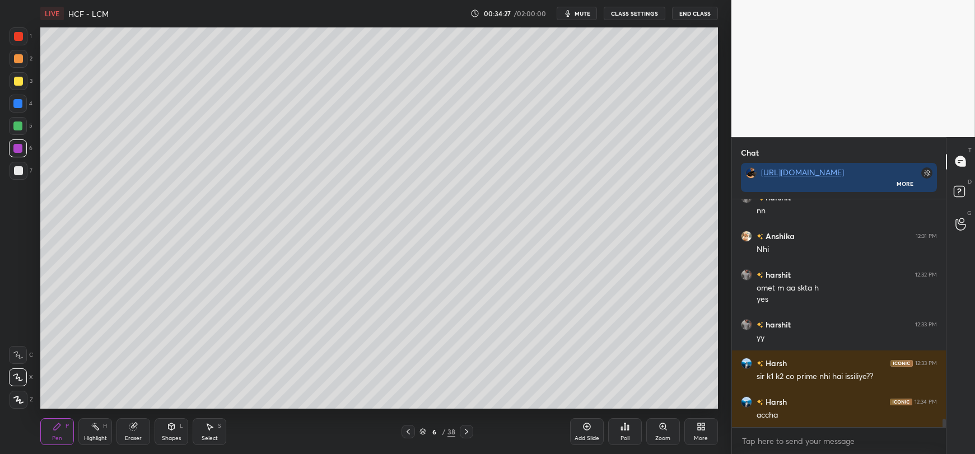
click at [587, 432] on div "Add Slide" at bounding box center [587, 431] width 34 height 27
click at [16, 174] on div at bounding box center [18, 170] width 9 height 9
click at [15, 82] on div at bounding box center [18, 81] width 9 height 9
click at [18, 174] on div at bounding box center [18, 170] width 9 height 9
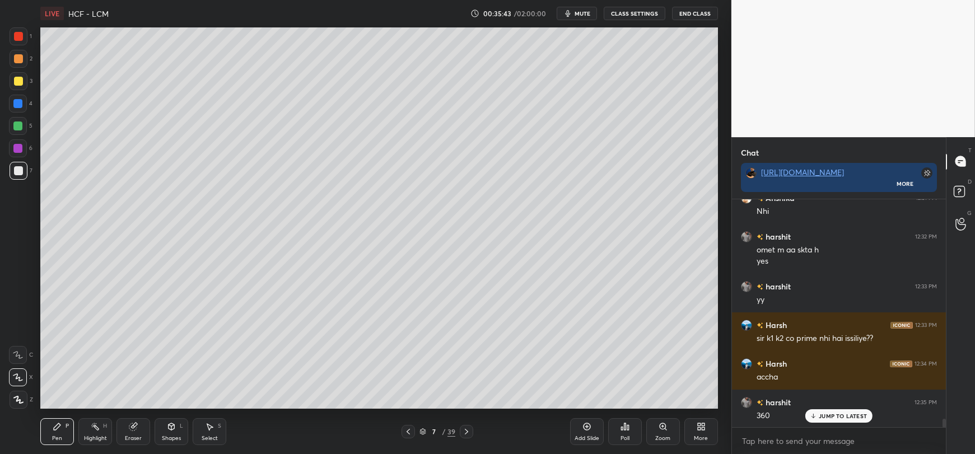
scroll to position [5883, 0]
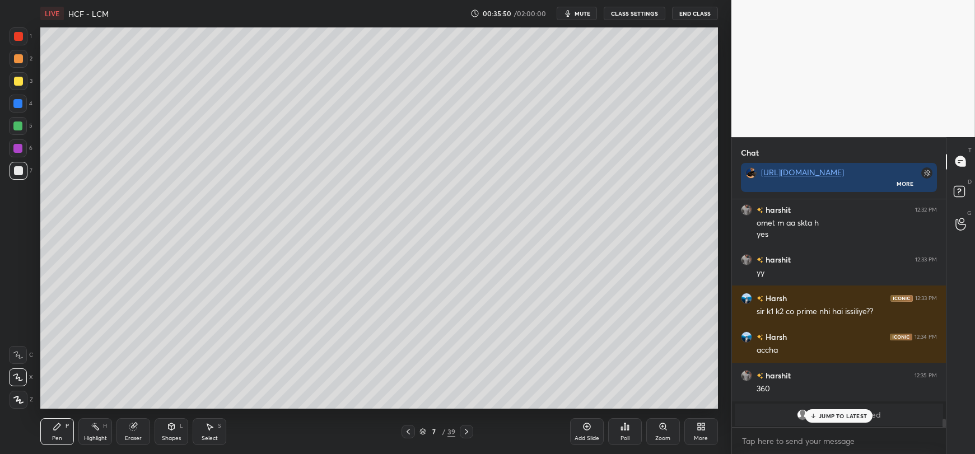
click at [832, 417] on p "JUMP TO LATEST" at bounding box center [843, 416] width 48 height 7
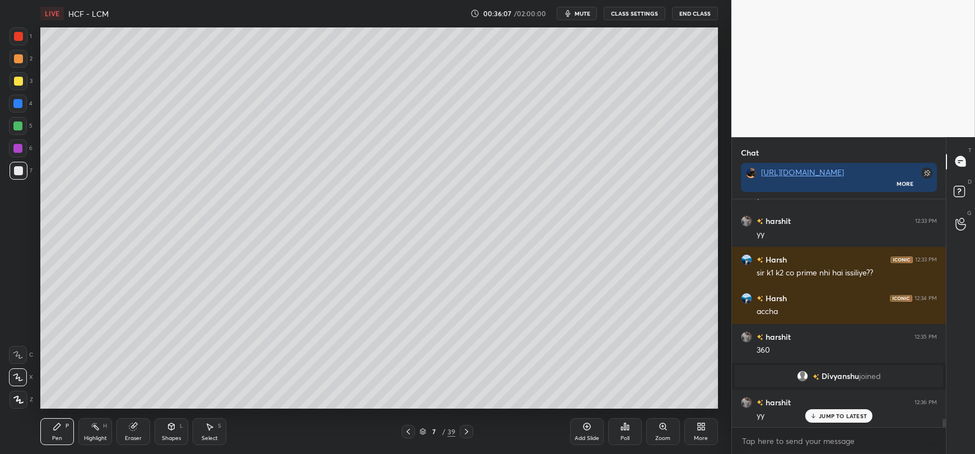
scroll to position [5961, 0]
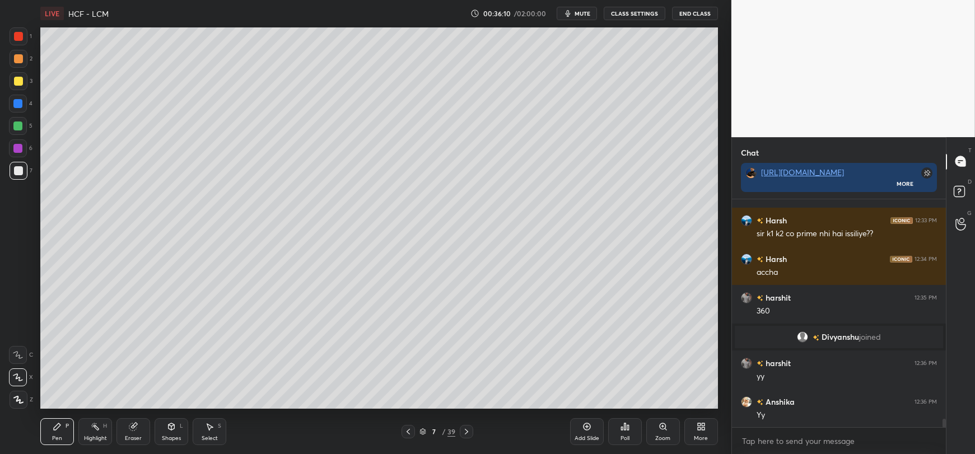
click at [584, 427] on icon at bounding box center [587, 426] width 9 height 9
click at [16, 87] on div at bounding box center [19, 81] width 18 height 18
click at [17, 176] on div at bounding box center [19, 171] width 18 height 18
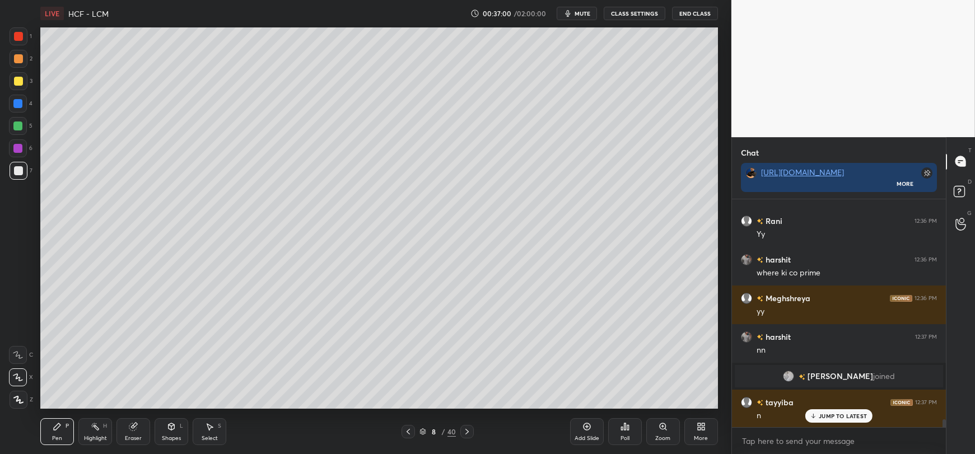
scroll to position [6374, 0]
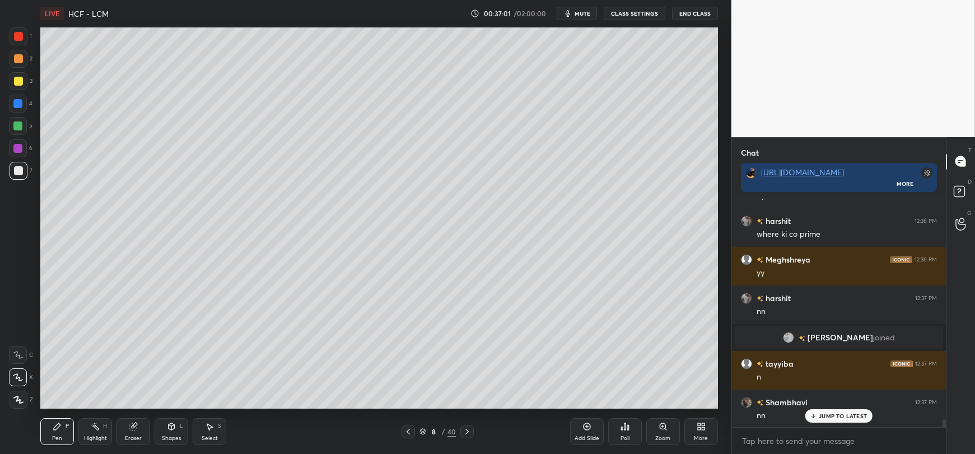
click at [822, 418] on p "JUMP TO LATEST" at bounding box center [843, 416] width 48 height 7
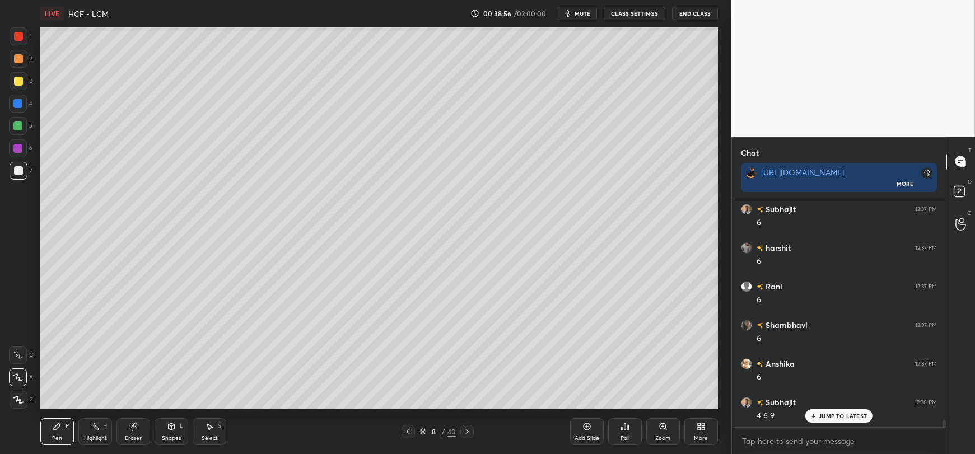
scroll to position [6954, 0]
click at [16, 82] on div at bounding box center [18, 81] width 9 height 9
click at [14, 171] on div at bounding box center [18, 170] width 9 height 9
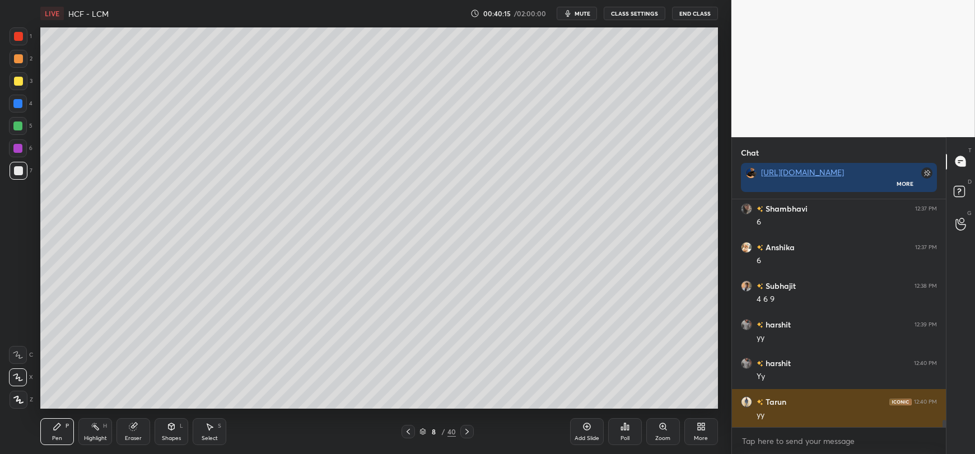
click at [840, 418] on div "yy" at bounding box center [847, 415] width 180 height 11
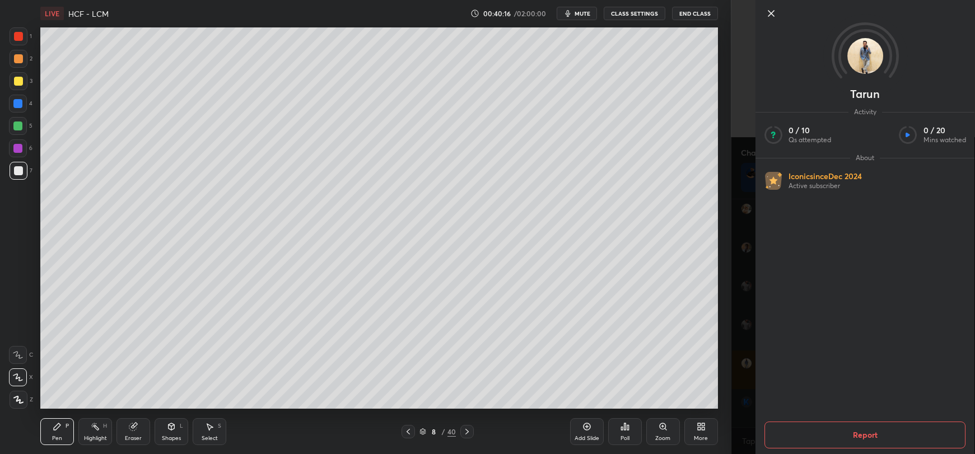
click at [725, 387] on div "1 2 3 4 5 6 7 C X Z C X Z E E Erase all H H LIVE HCF - LCM 00:40:16 / 02:00:00 …" at bounding box center [366, 227] width 732 height 454
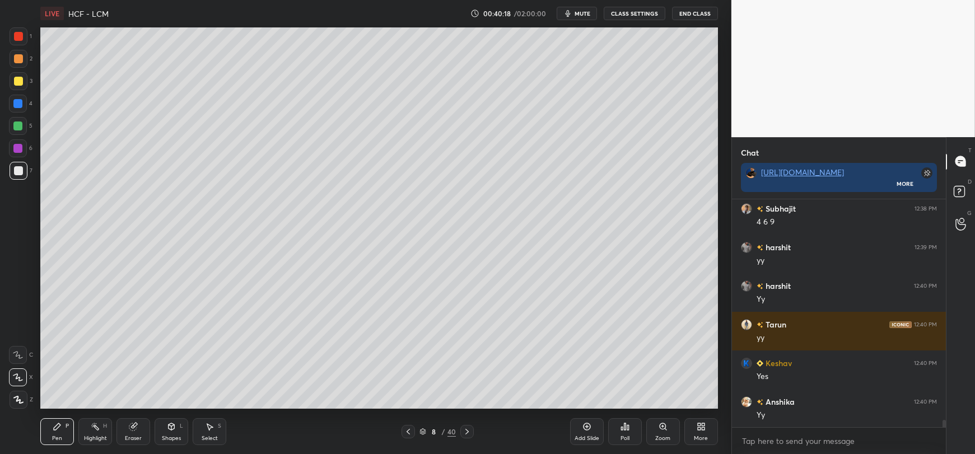
scroll to position [7147, 0]
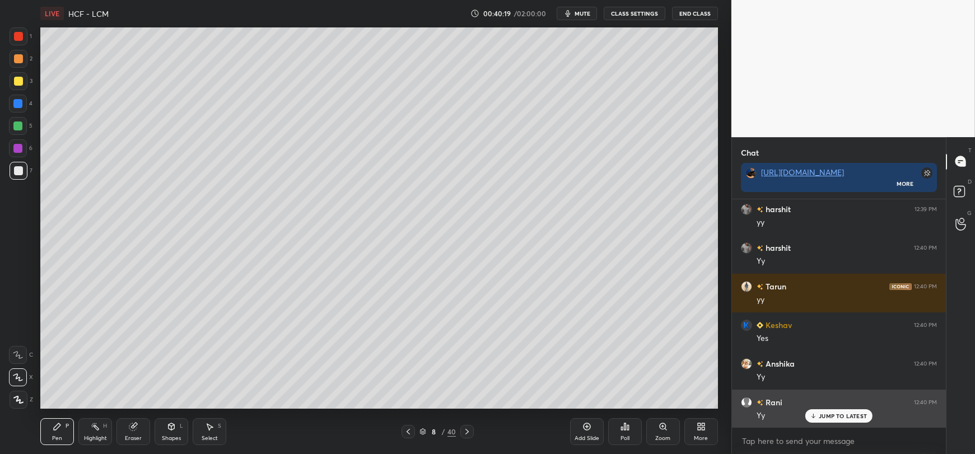
click at [842, 416] on p "JUMP TO LATEST" at bounding box center [843, 416] width 48 height 7
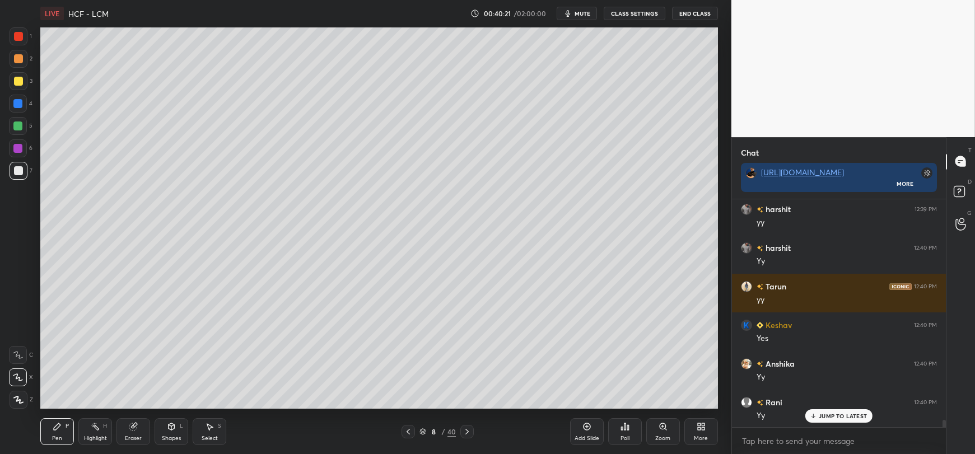
scroll to position [7186, 0]
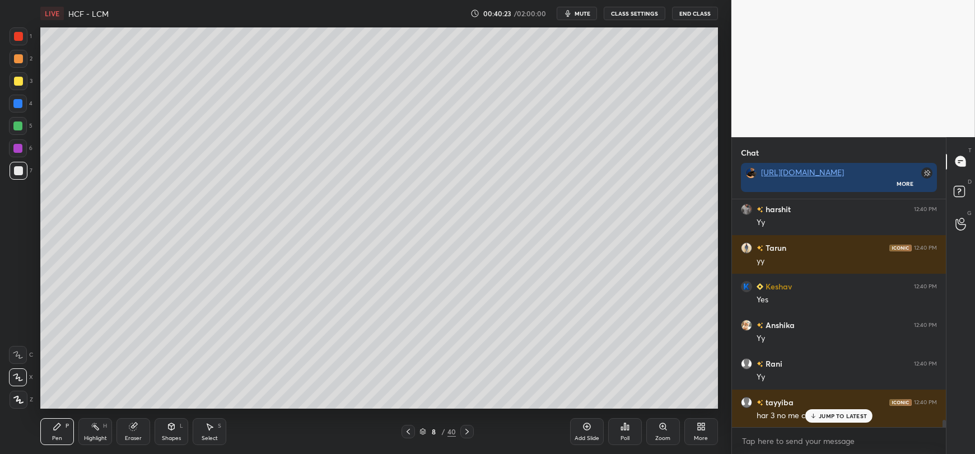
click at [818, 416] on div "JUMP TO LATEST" at bounding box center [839, 415] width 67 height 13
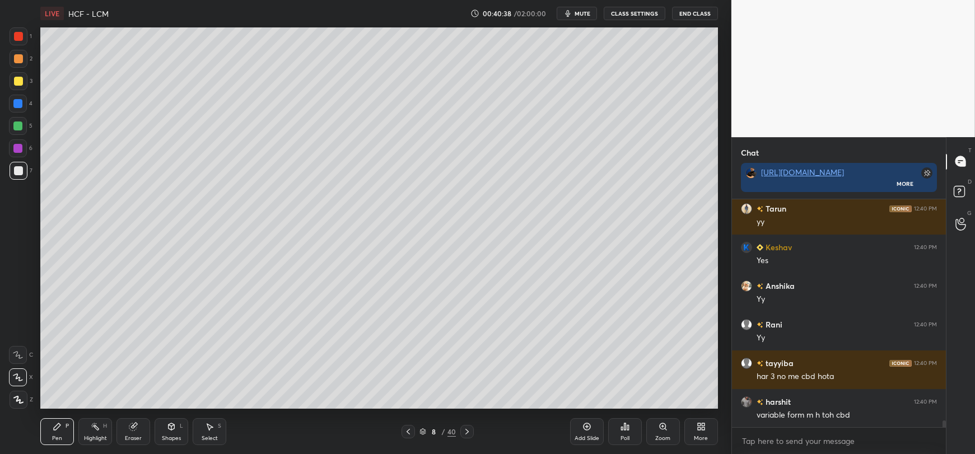
scroll to position [7264, 0]
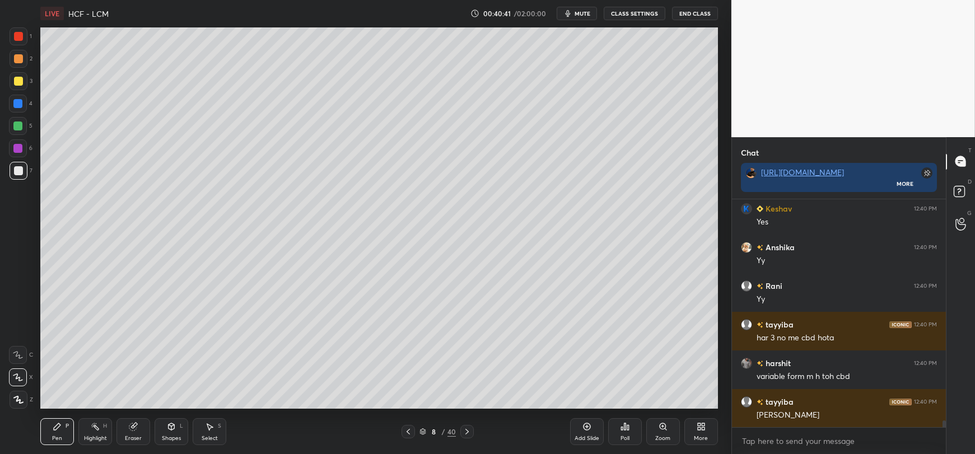
click at [586, 431] on icon at bounding box center [586, 426] width 7 height 7
click at [21, 85] on div at bounding box center [18, 81] width 9 height 9
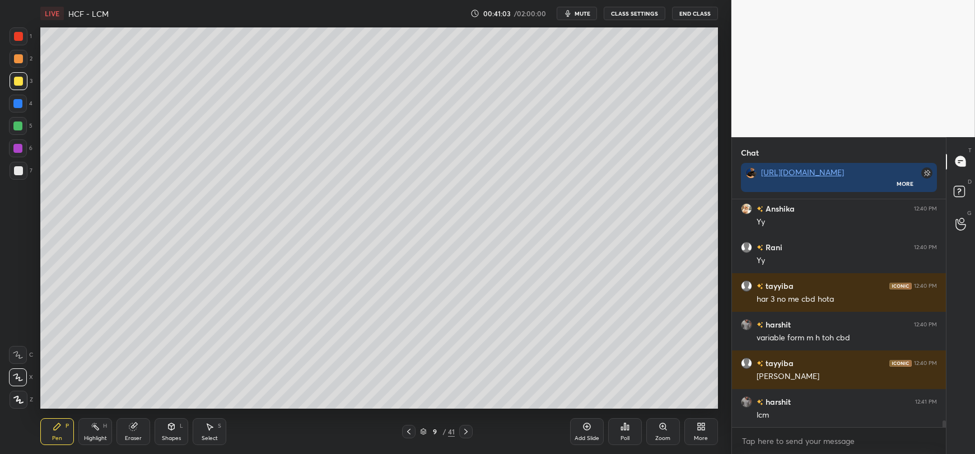
click at [21, 174] on div at bounding box center [18, 170] width 9 height 9
